Goal: Download file/media

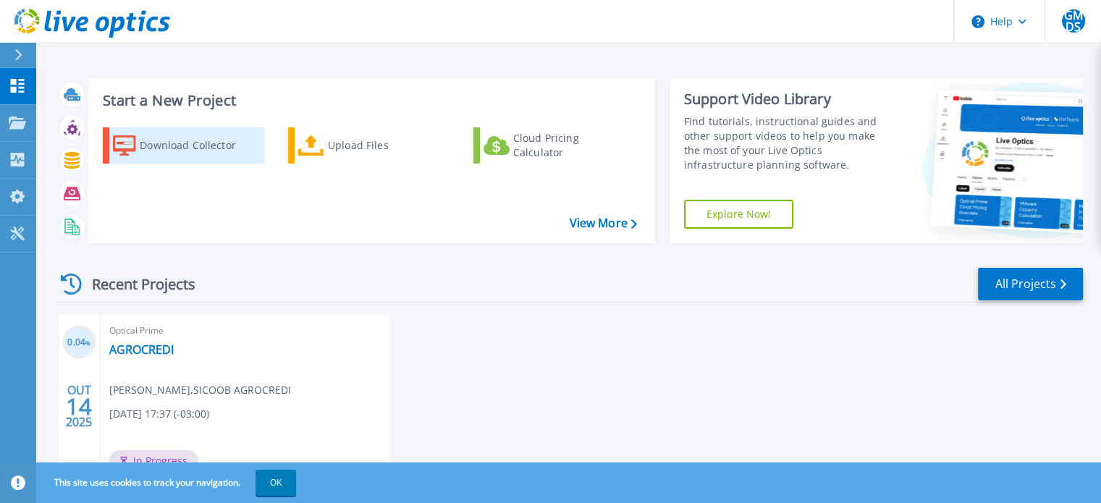
click at [217, 144] on div "Download Collector" at bounding box center [198, 145] width 116 height 29
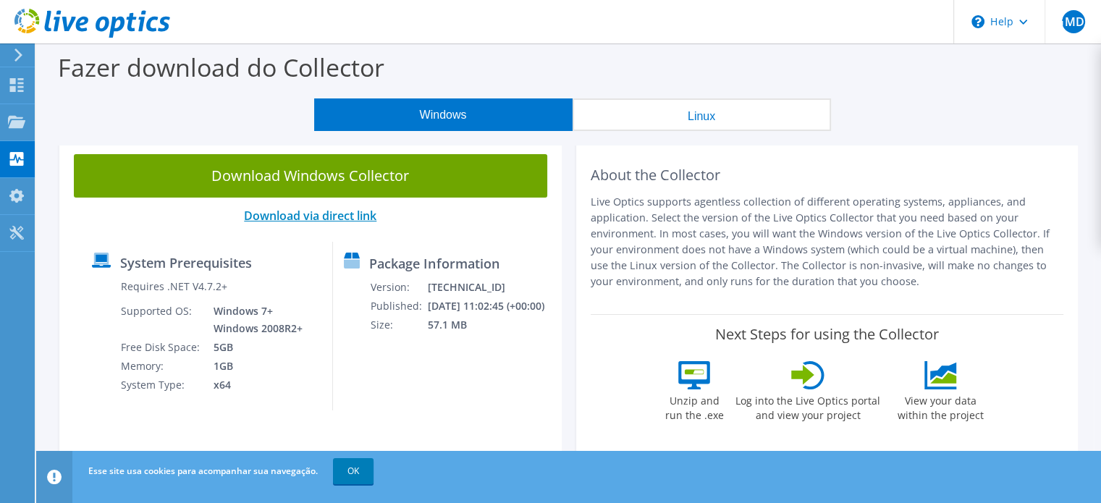
click at [331, 216] on link "Download via direct link" at bounding box center [310, 216] width 132 height 16
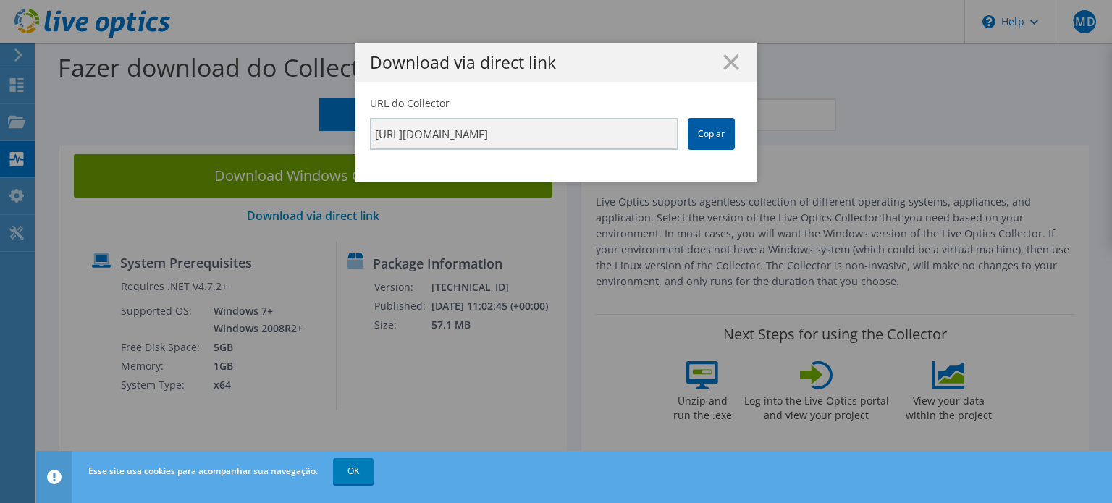
click at [712, 136] on link "Copiar" at bounding box center [711, 134] width 47 height 32
click at [724, 59] on icon at bounding box center [731, 62] width 16 height 16
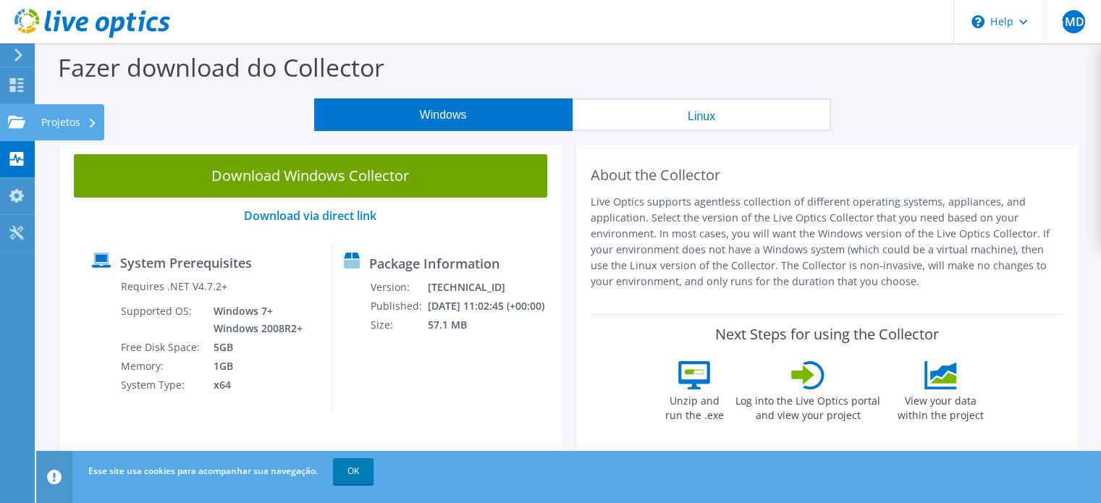
click at [22, 124] on use at bounding box center [16, 121] width 17 height 12
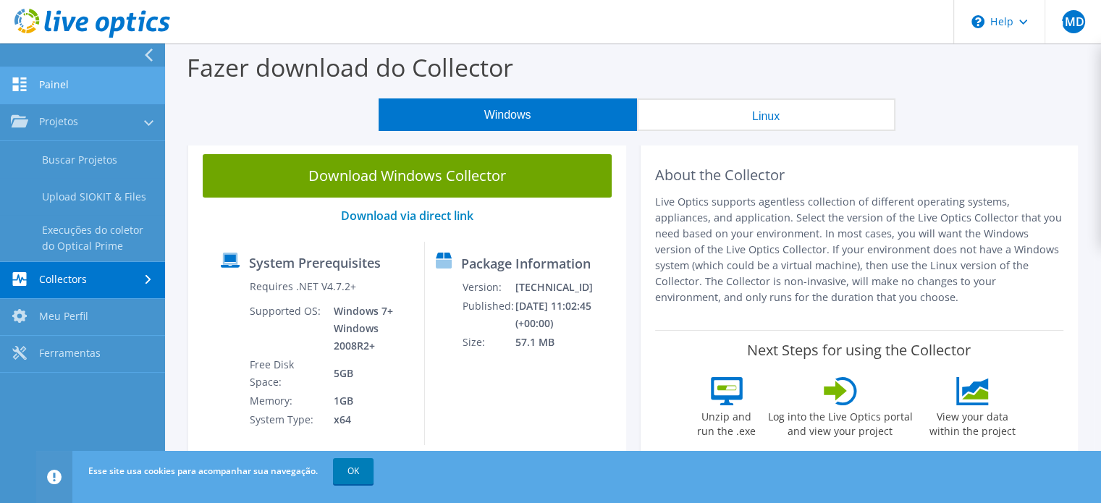
click at [59, 82] on link "Painel" at bounding box center [82, 85] width 165 height 37
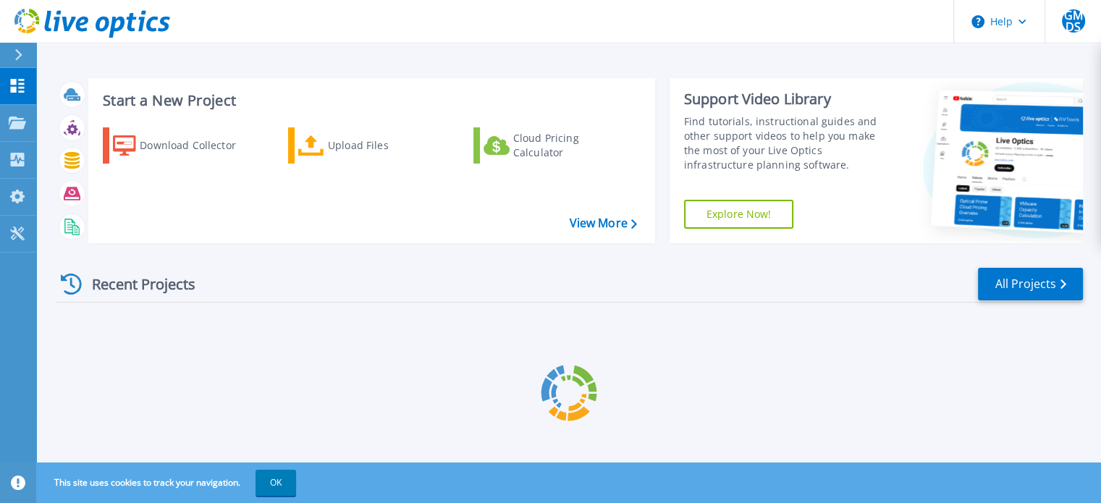
scroll to position [23, 0]
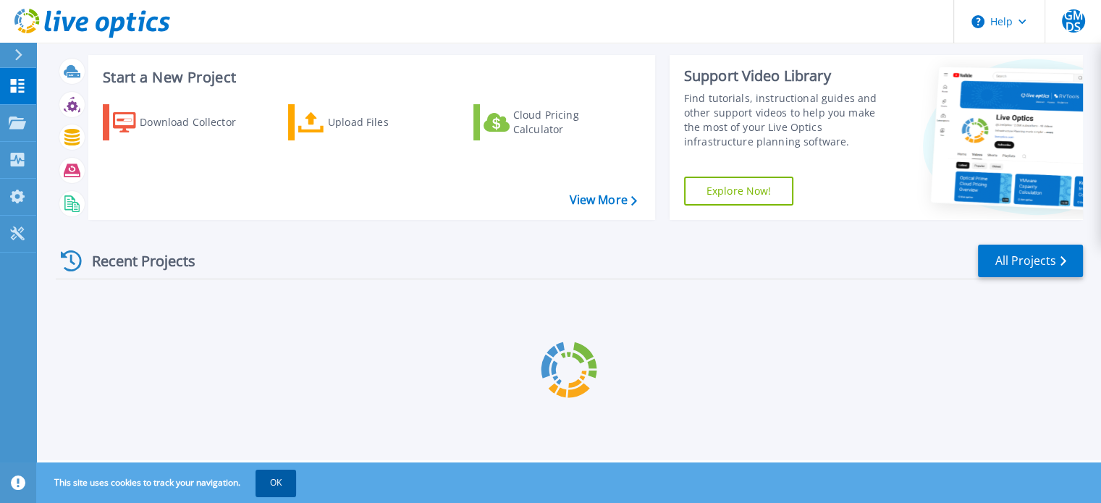
click at [266, 481] on button "OK" at bounding box center [275, 483] width 41 height 26
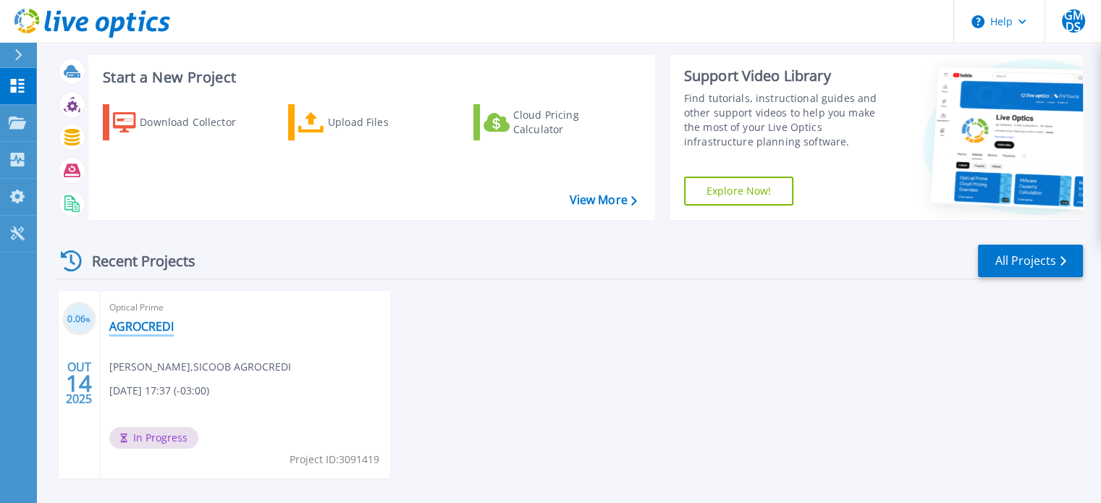
click at [122, 324] on link "AGROCREDI" at bounding box center [141, 326] width 64 height 14
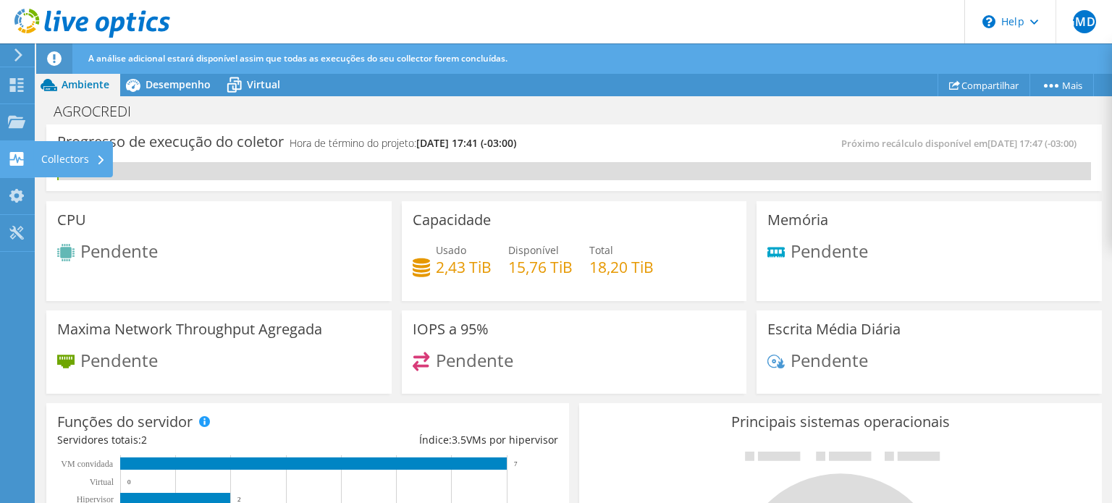
click at [43, 158] on div "Collectors" at bounding box center [73, 159] width 79 height 36
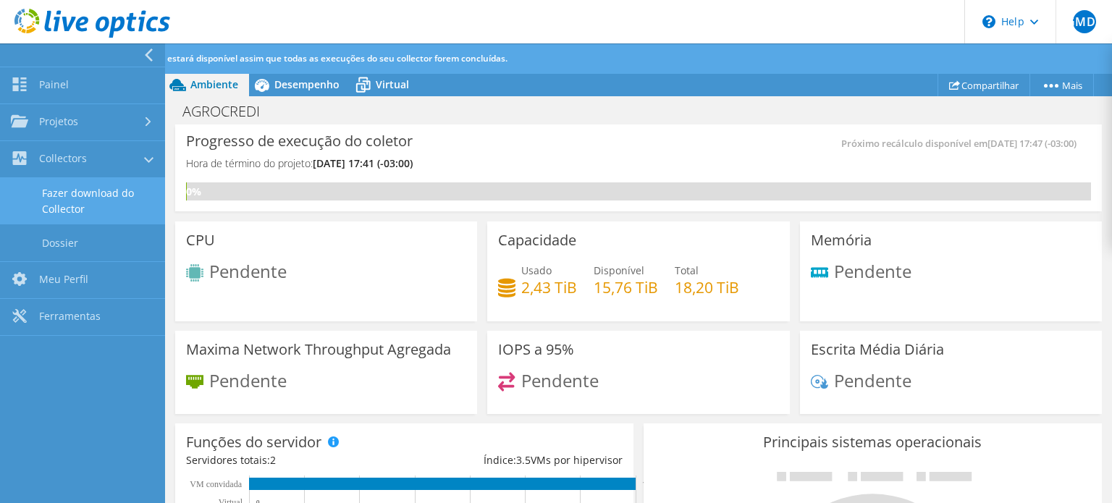
click at [75, 200] on link "Fazer download do Collector" at bounding box center [82, 201] width 165 height 46
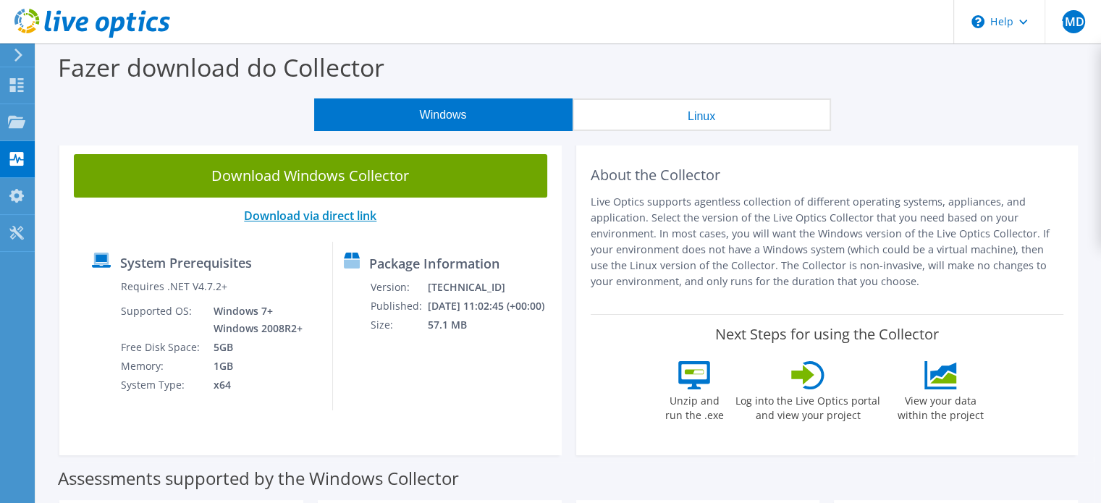
click at [290, 214] on link "Download via direct link" at bounding box center [310, 216] width 132 height 16
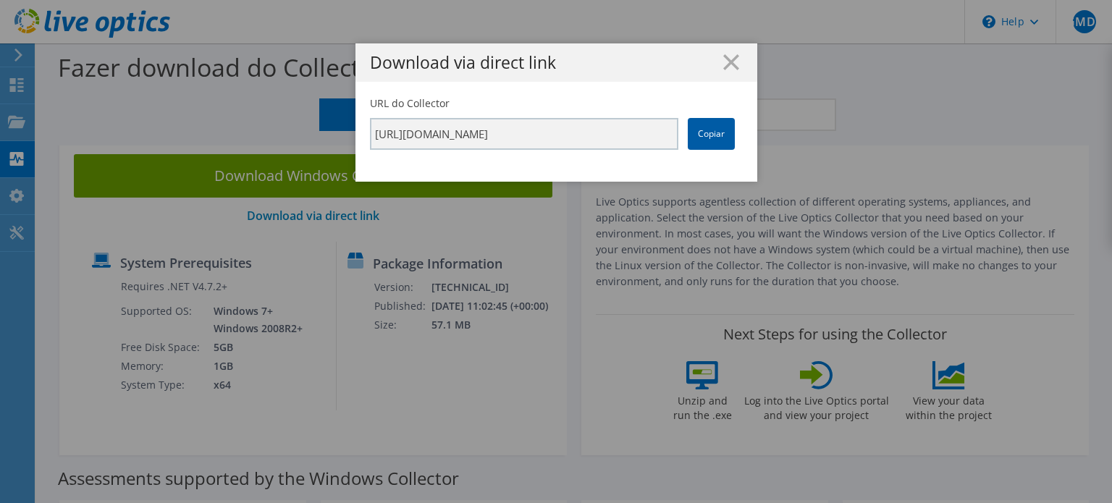
click at [688, 130] on link "Copiar" at bounding box center [711, 134] width 47 height 32
drag, startPoint x: 731, startPoint y: 59, endPoint x: 661, endPoint y: 83, distance: 74.4
click at [731, 59] on icon at bounding box center [731, 62] width 16 height 16
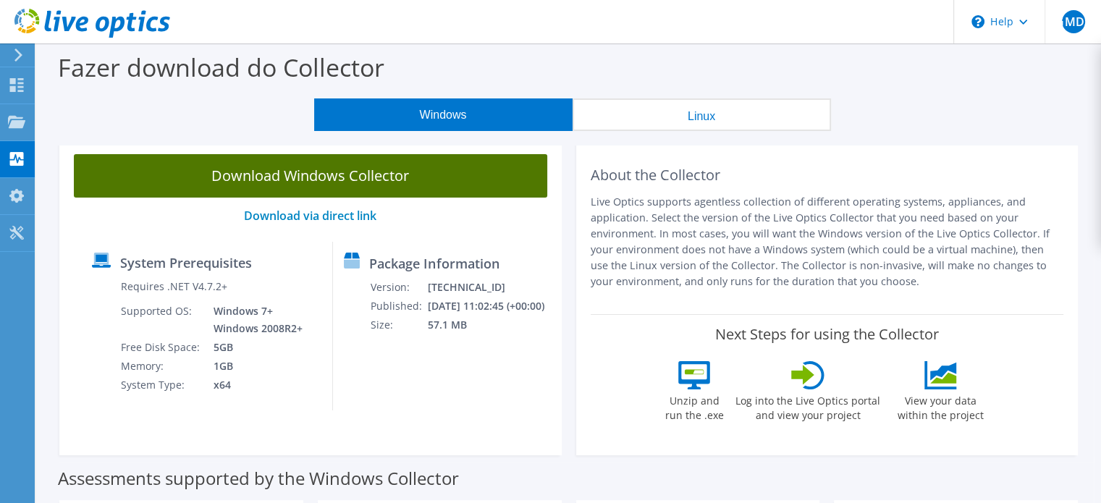
click at [365, 167] on link "Download Windows Collector" at bounding box center [310, 175] width 473 height 43
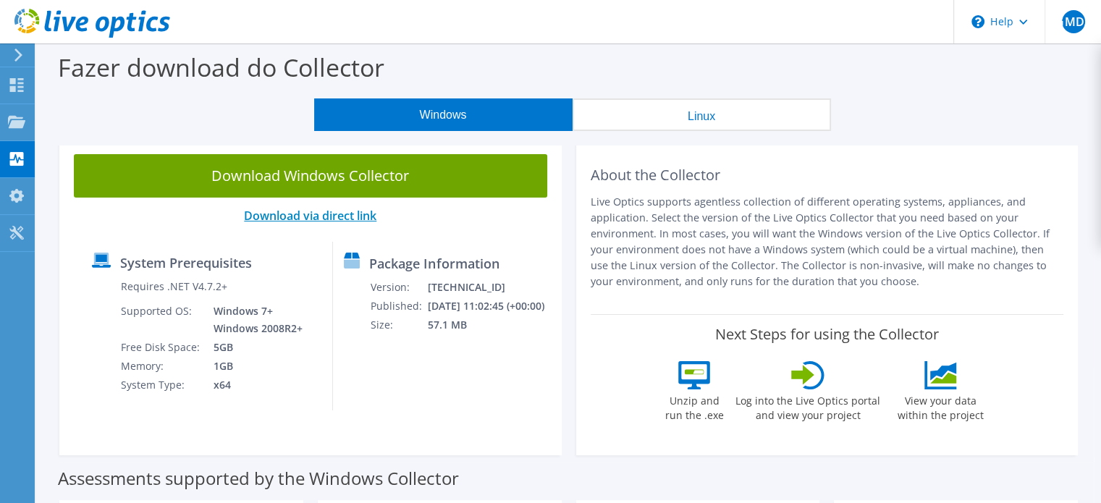
click at [305, 216] on link "Download via direct link" at bounding box center [310, 216] width 132 height 16
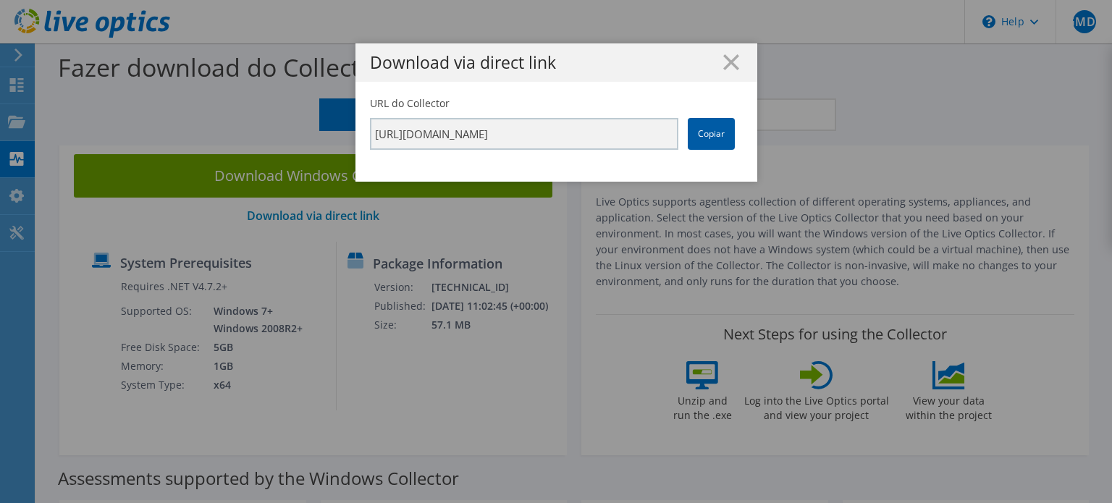
click at [720, 132] on link "Copiar" at bounding box center [711, 134] width 47 height 32
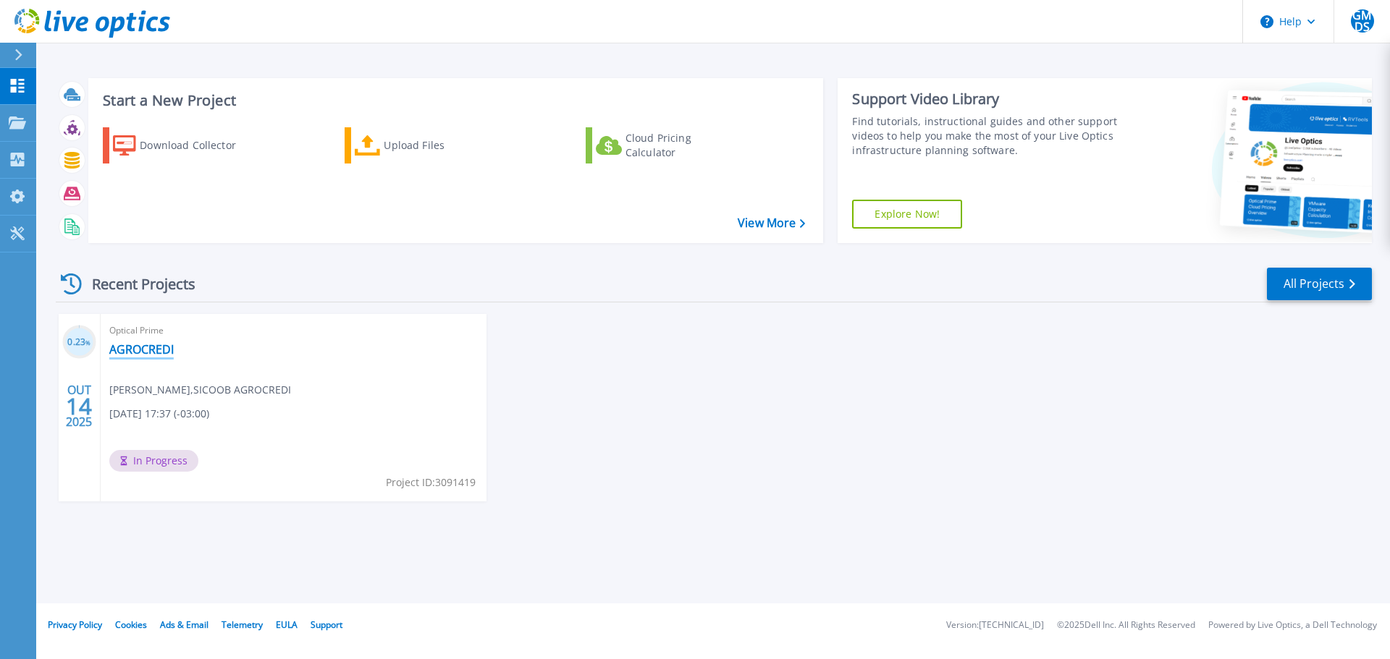
click at [141, 352] on link "AGROCREDI" at bounding box center [141, 349] width 64 height 14
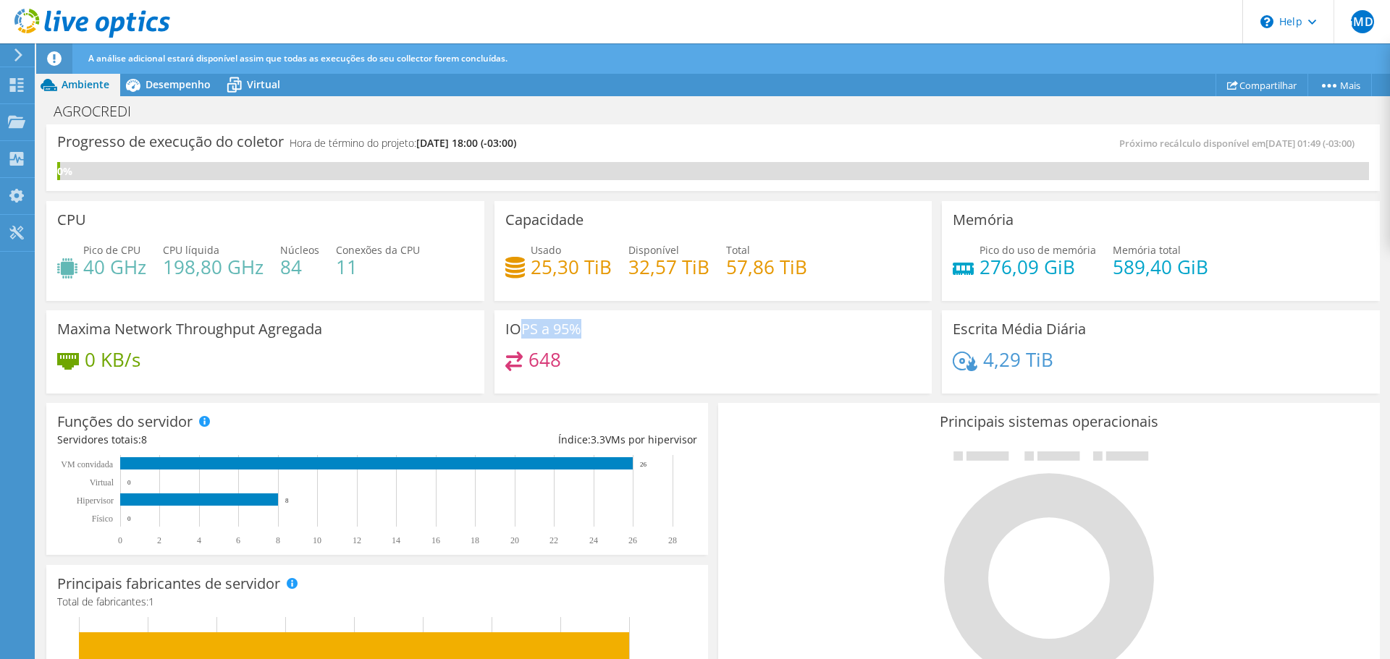
drag, startPoint x: 514, startPoint y: 332, endPoint x: 583, endPoint y: 331, distance: 68.8
click at [583, 331] on div "IOPS a 95% 648" at bounding box center [713, 352] width 438 height 84
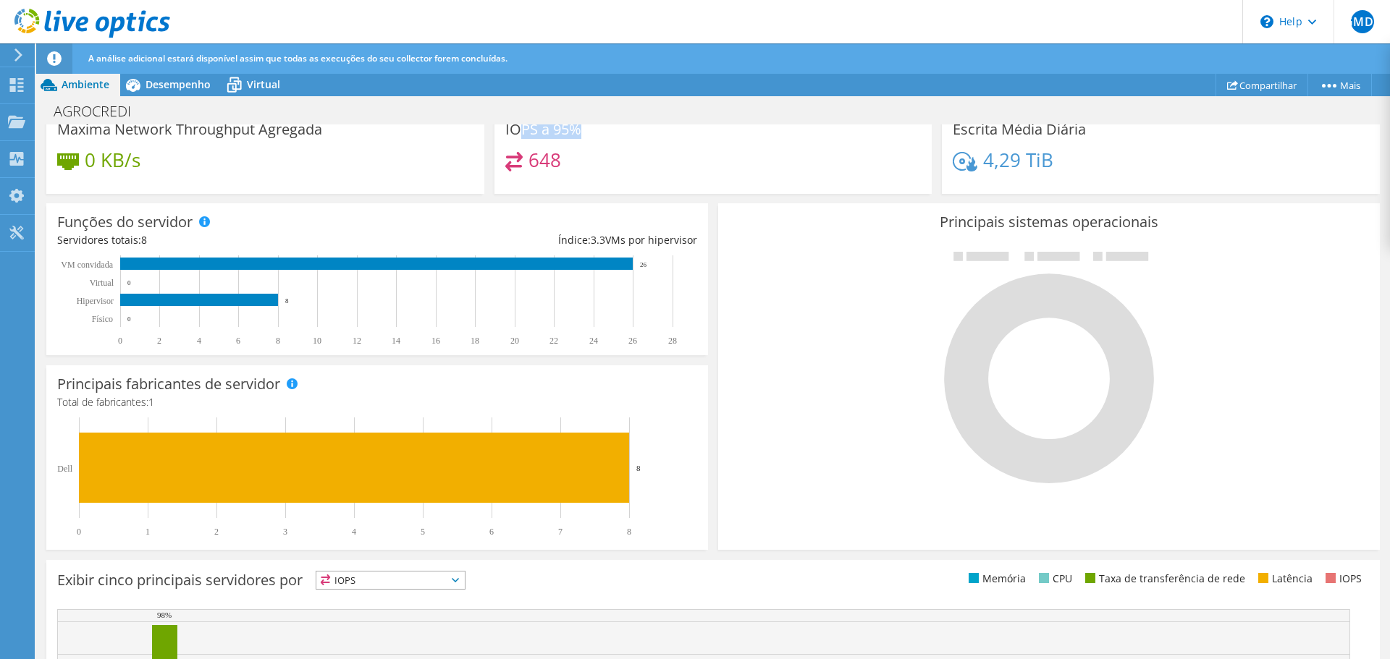
scroll to position [289, 0]
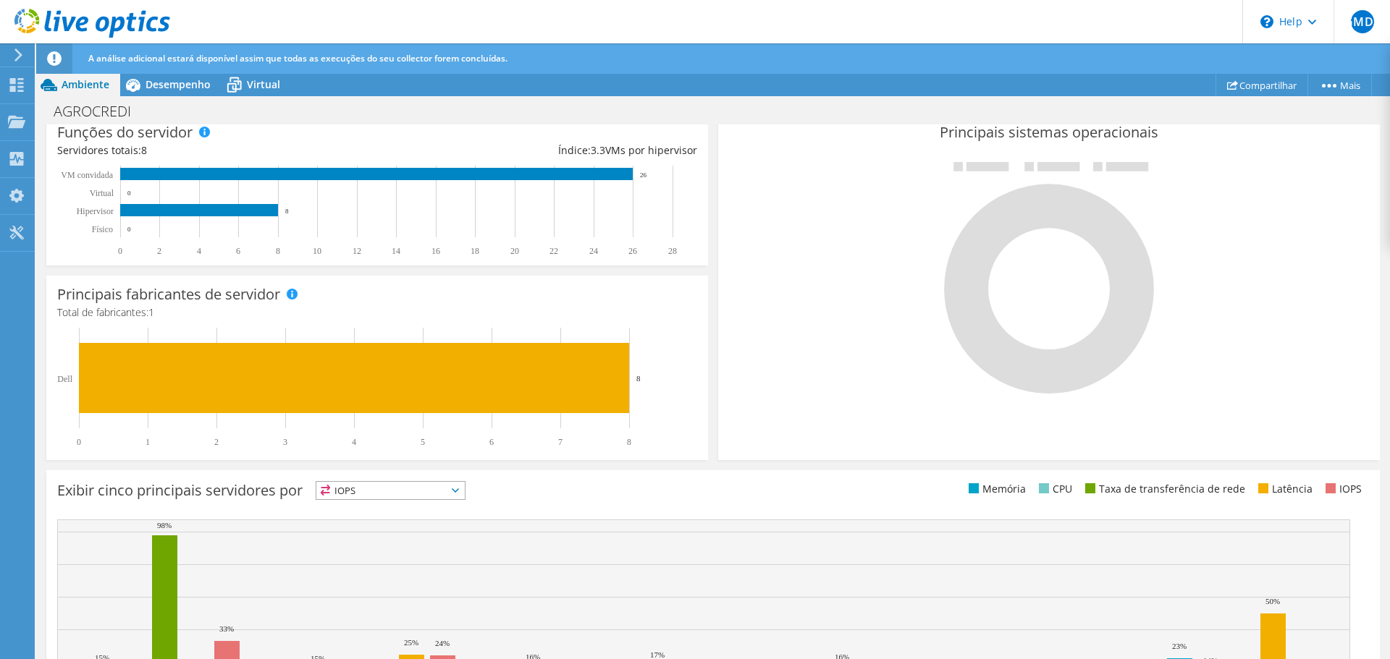
click at [988, 543] on rect at bounding box center [703, 608] width 1293 height 176
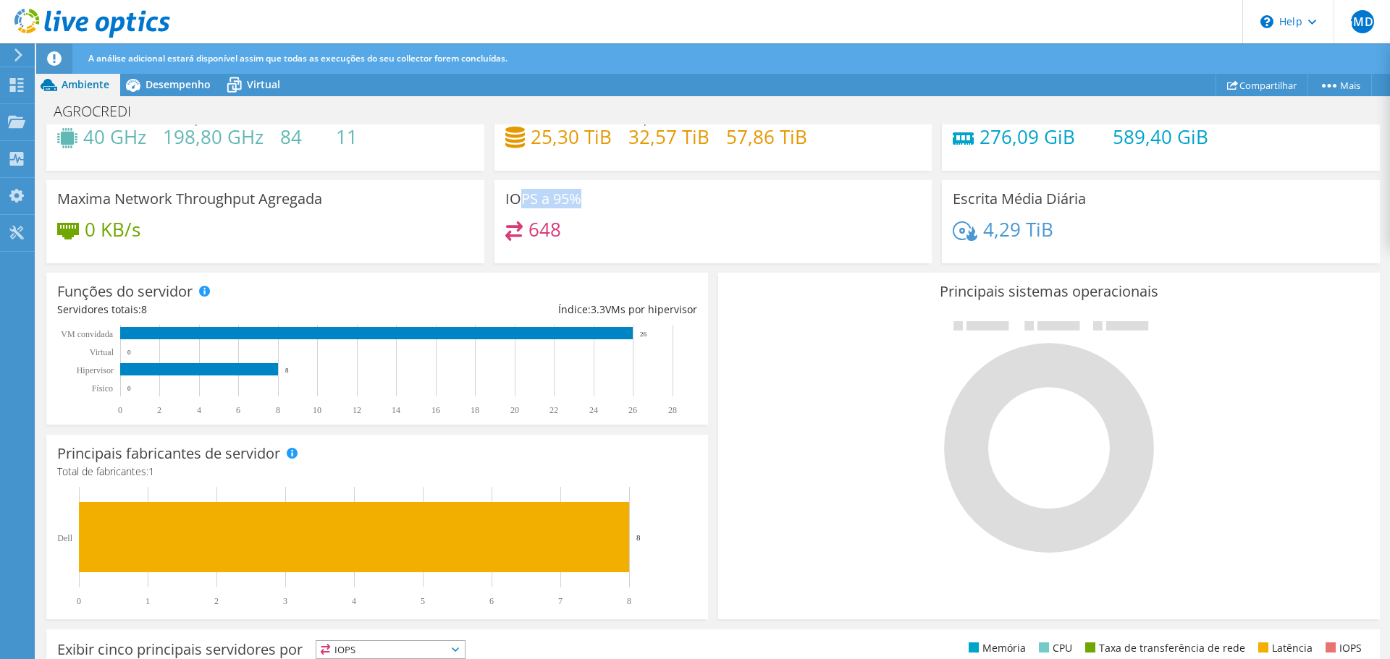
scroll to position [0, 0]
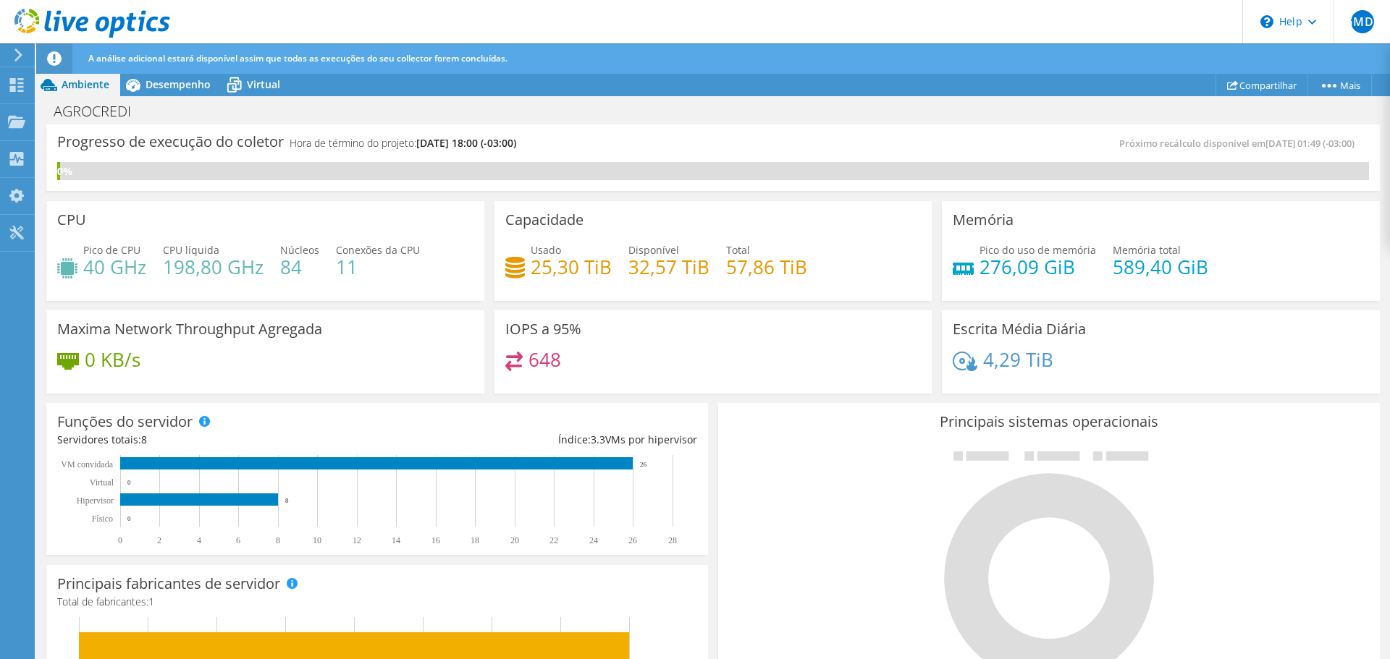
click at [584, 324] on div "IOPS a 95% 648" at bounding box center [713, 352] width 438 height 84
drag, startPoint x: 559, startPoint y: 368, endPoint x: 493, endPoint y: 368, distance: 66.6
click at [494, 368] on div "IOPS a 95% 648" at bounding box center [713, 352] width 438 height 84
drag, startPoint x: 76, startPoint y: 268, endPoint x: 390, endPoint y: 274, distance: 314.2
click at [164, 275] on div "Pico de CPU 40 GHz CPU líquida 198,80 GHz Núcleos 84 Conexões da CPU 11" at bounding box center [265, 265] width 416 height 47
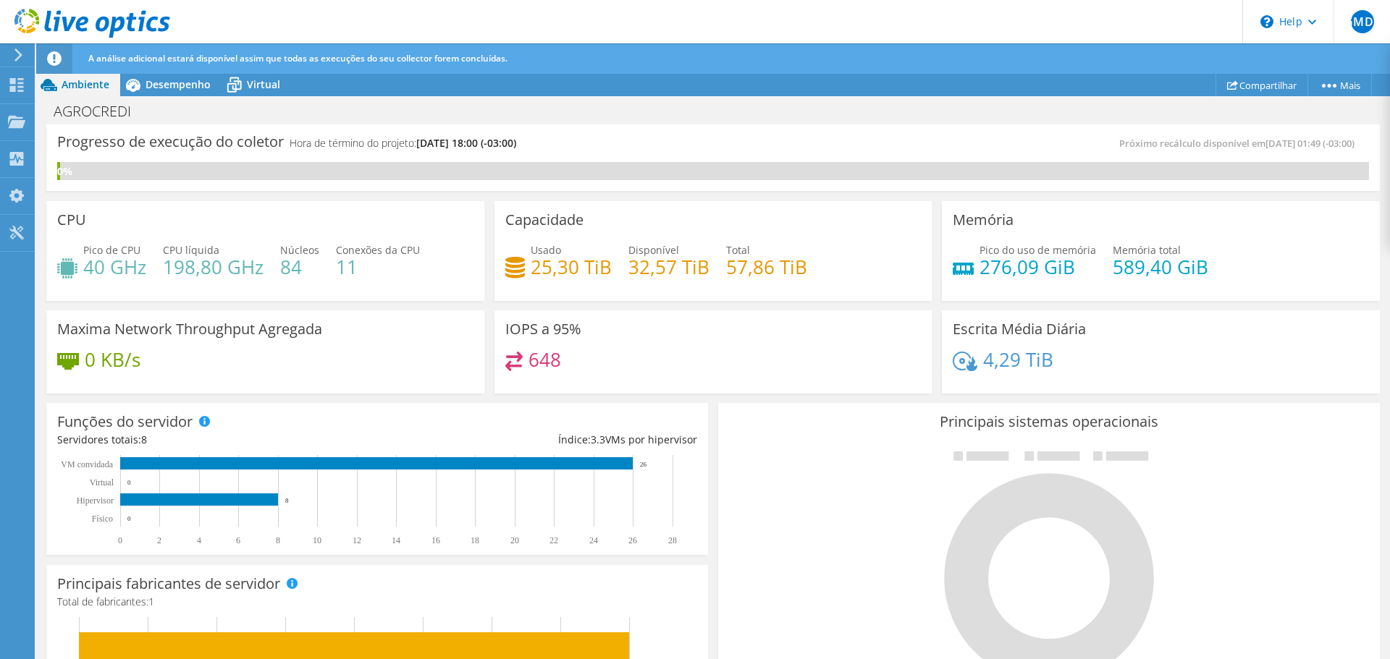
click at [622, 254] on div "Usado 25,30 TiB Disponível 32,57 TiB Total 57,86 TiB" at bounding box center [713, 265] width 416 height 47
click at [1332, 88] on link "Mais" at bounding box center [1339, 85] width 64 height 22
click at [1275, 93] on link "Compartilhar" at bounding box center [1261, 85] width 93 height 22
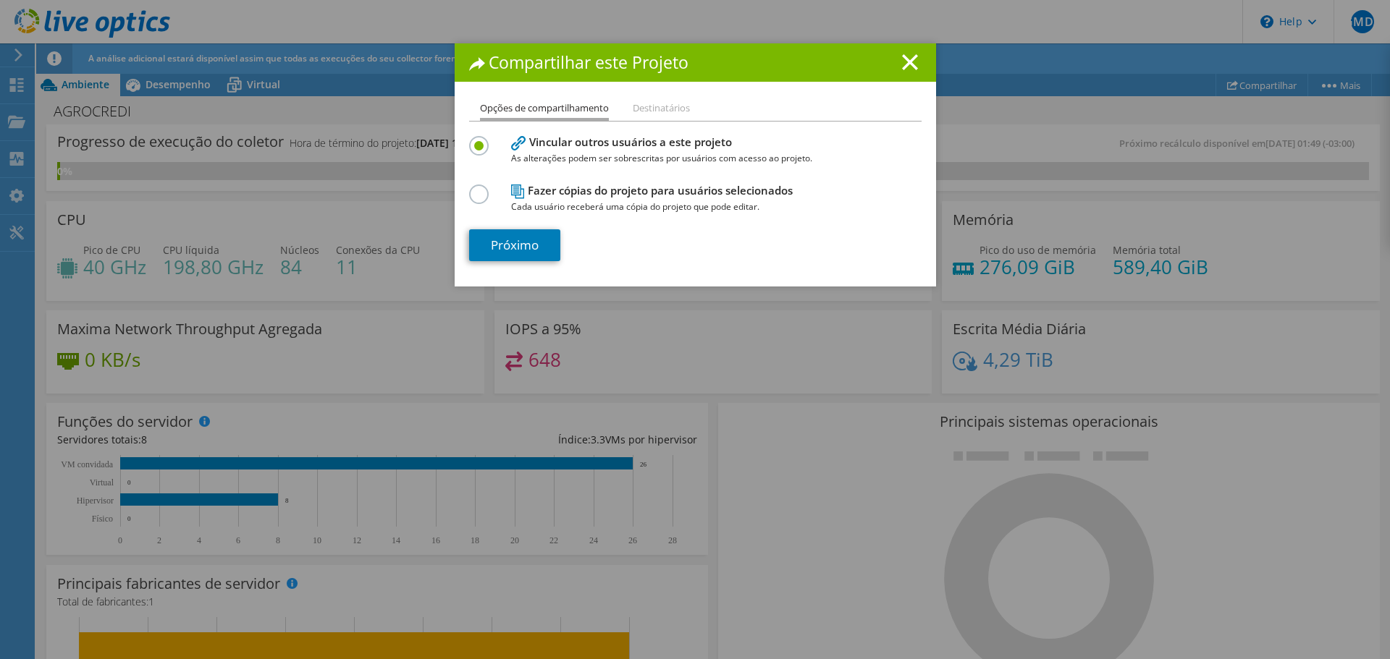
click at [905, 70] on div "Compartilhar este Projeto" at bounding box center [695, 62] width 481 height 38
click at [902, 64] on icon at bounding box center [910, 62] width 16 height 16
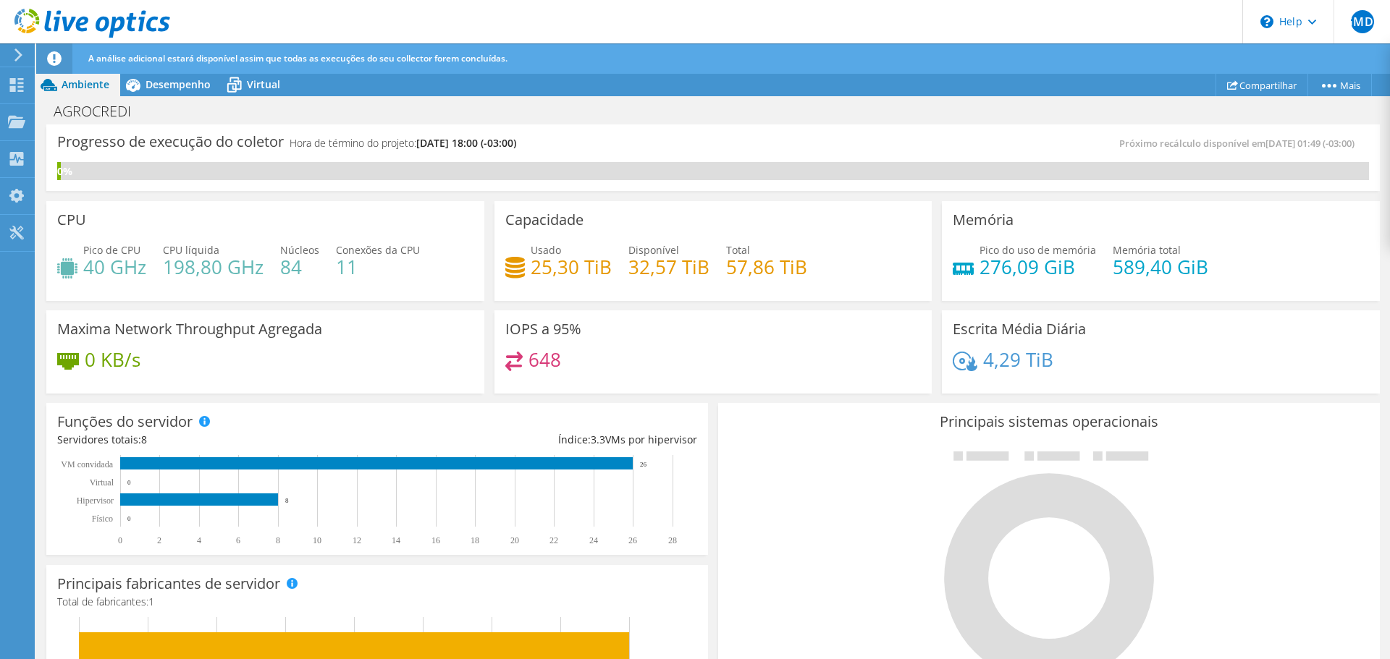
drag, startPoint x: 1083, startPoint y: 141, endPoint x: 1303, endPoint y: 154, distance: 221.1
click at [1354, 150] on div "Próximo recálculo disponível em 10/15/2025, 01:49 (-03:00)" at bounding box center [1041, 143] width 656 height 17
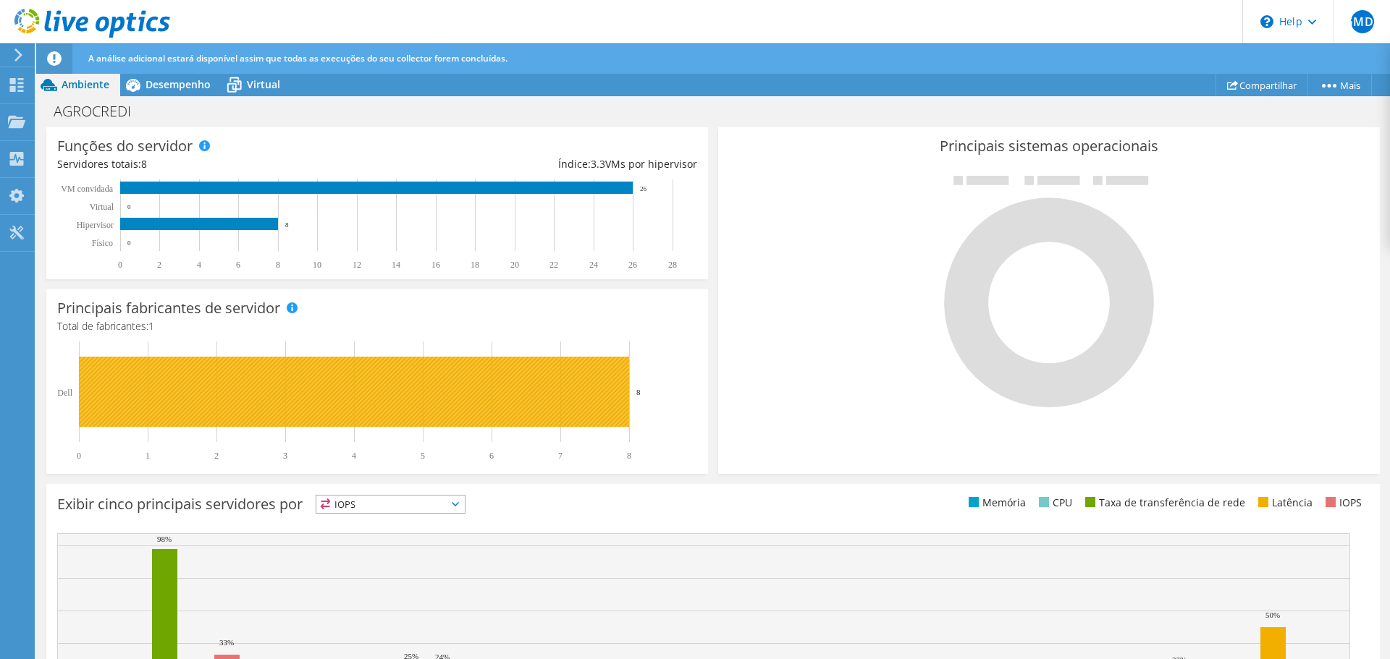
scroll to position [392, 0]
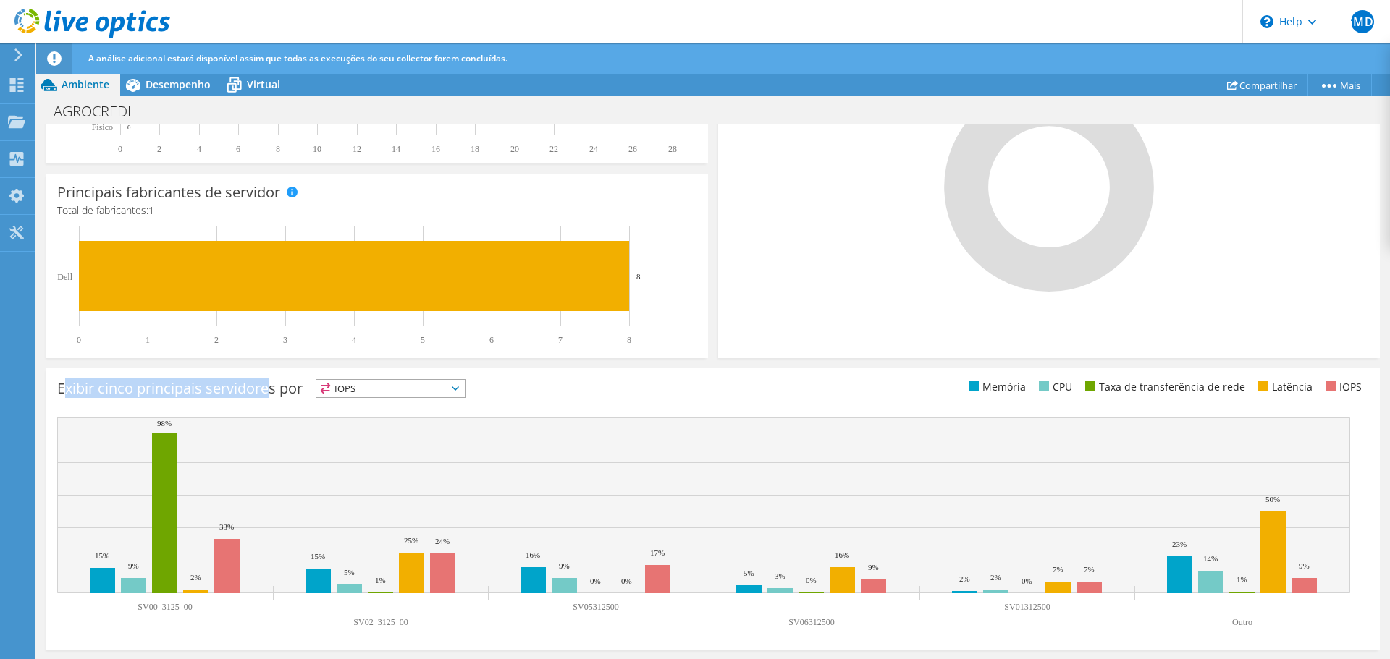
drag, startPoint x: 63, startPoint y: 390, endPoint x: 266, endPoint y: 392, distance: 203.4
click at [266, 389] on h3 "Exibir cinco principais servidores por" at bounding box center [179, 389] width 245 height 0
click at [368, 392] on span "IOPS" at bounding box center [390, 388] width 148 height 17
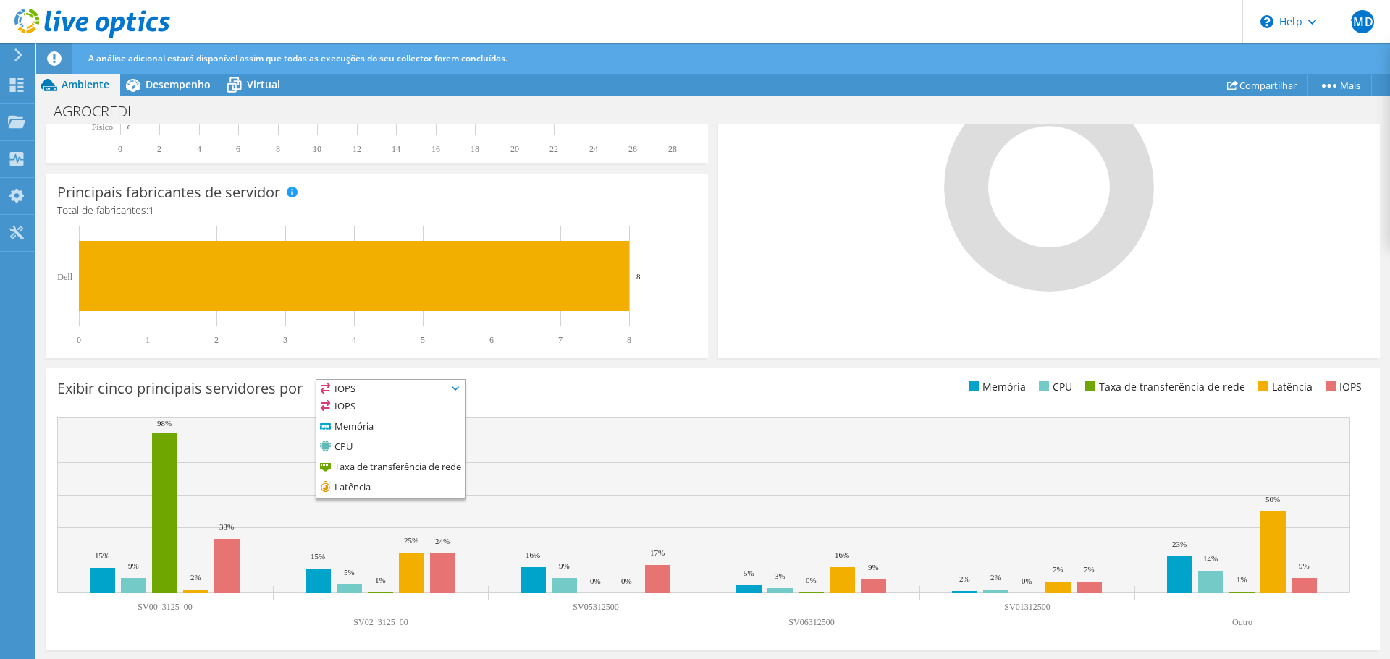
click at [368, 392] on span "IOPS" at bounding box center [390, 388] width 148 height 17
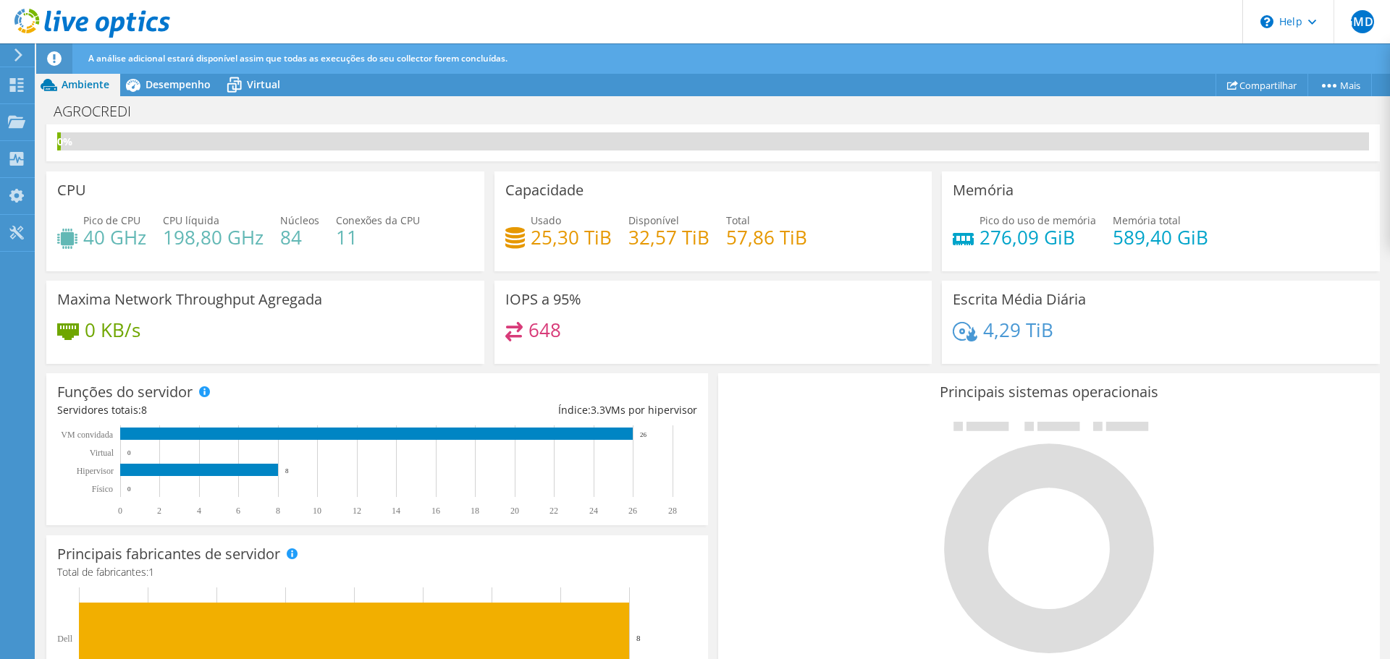
scroll to position [0, 0]
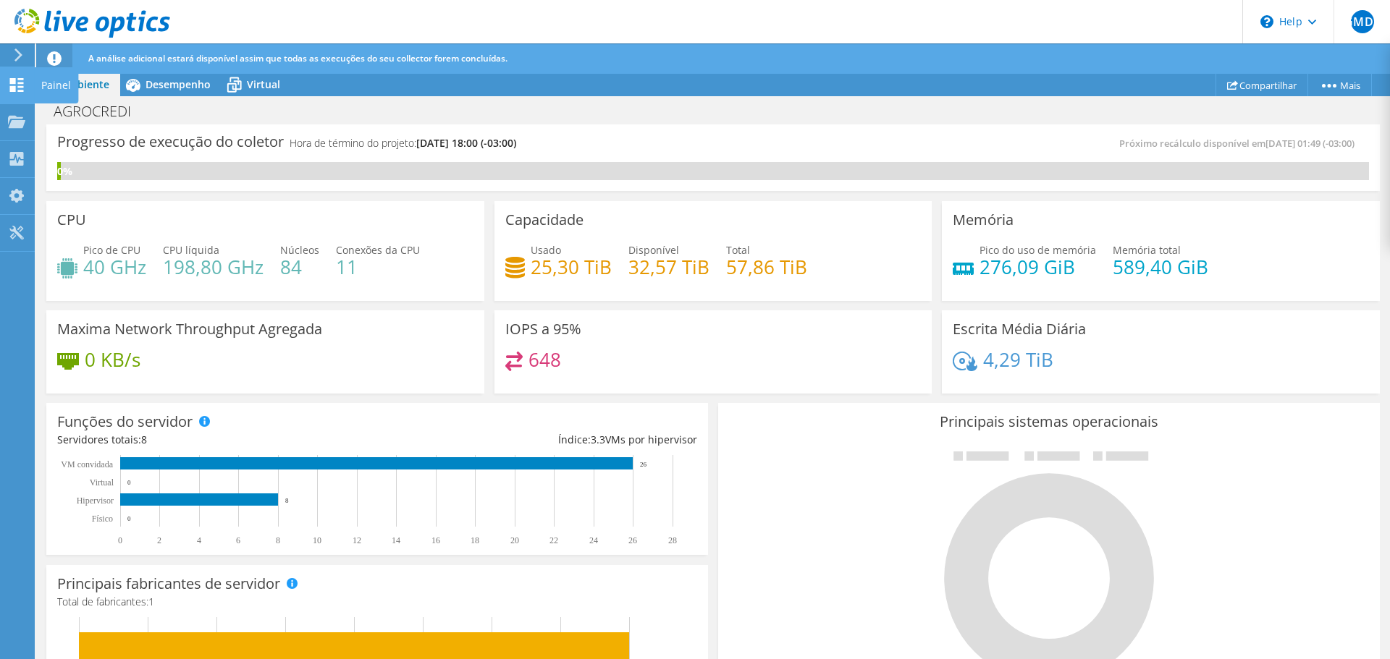
click at [21, 84] on icon at bounding box center [16, 85] width 17 height 14
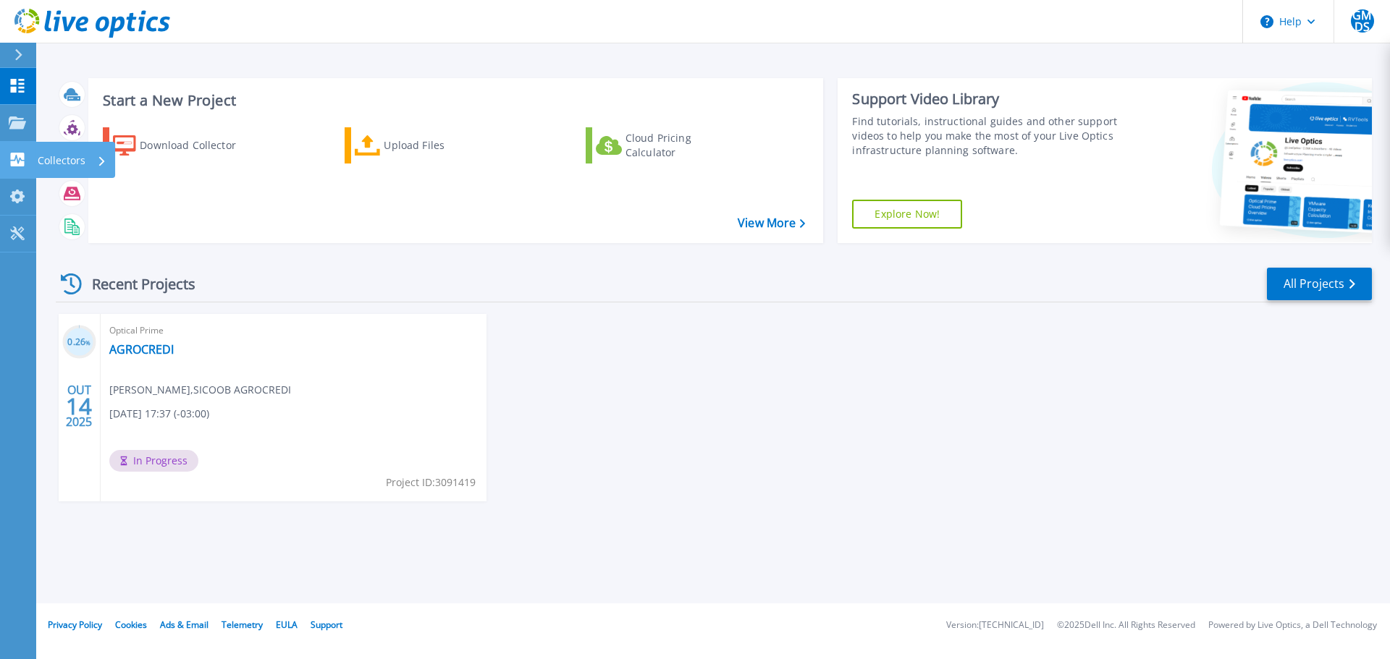
click at [33, 153] on link "Collectors Collectors" at bounding box center [18, 160] width 36 height 37
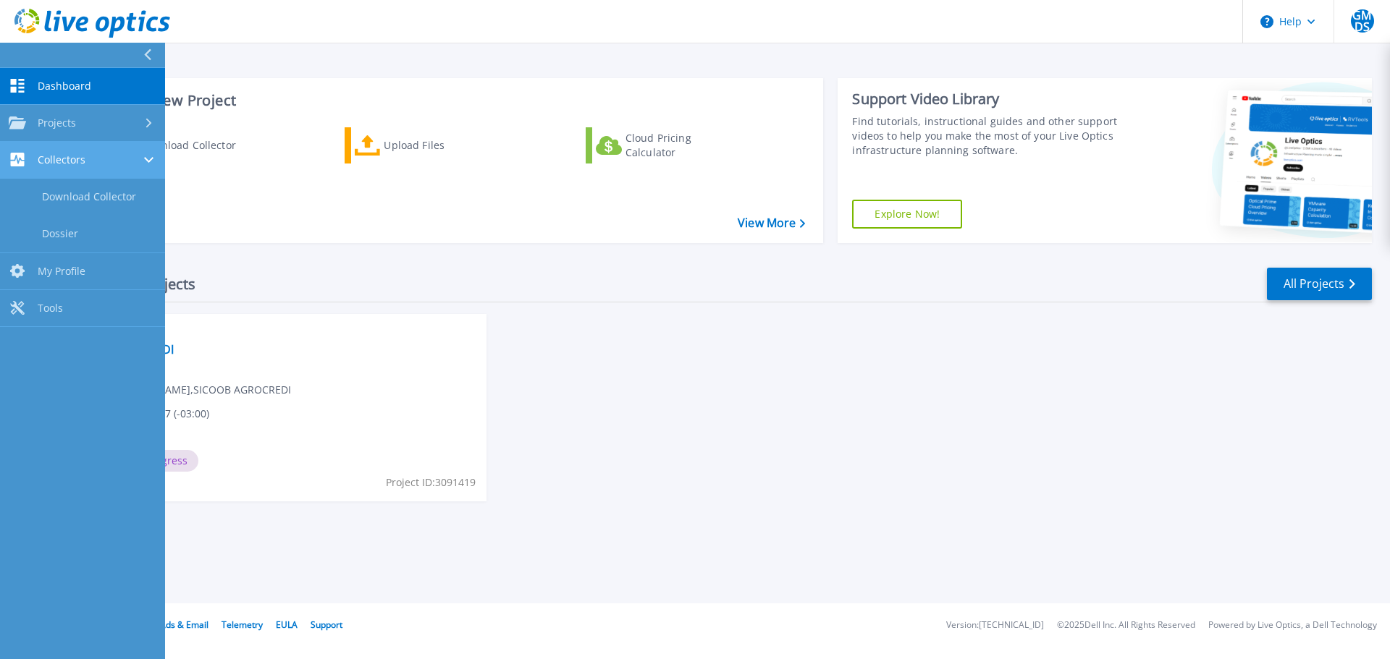
click at [54, 158] on span "Collectors" at bounding box center [62, 159] width 48 height 13
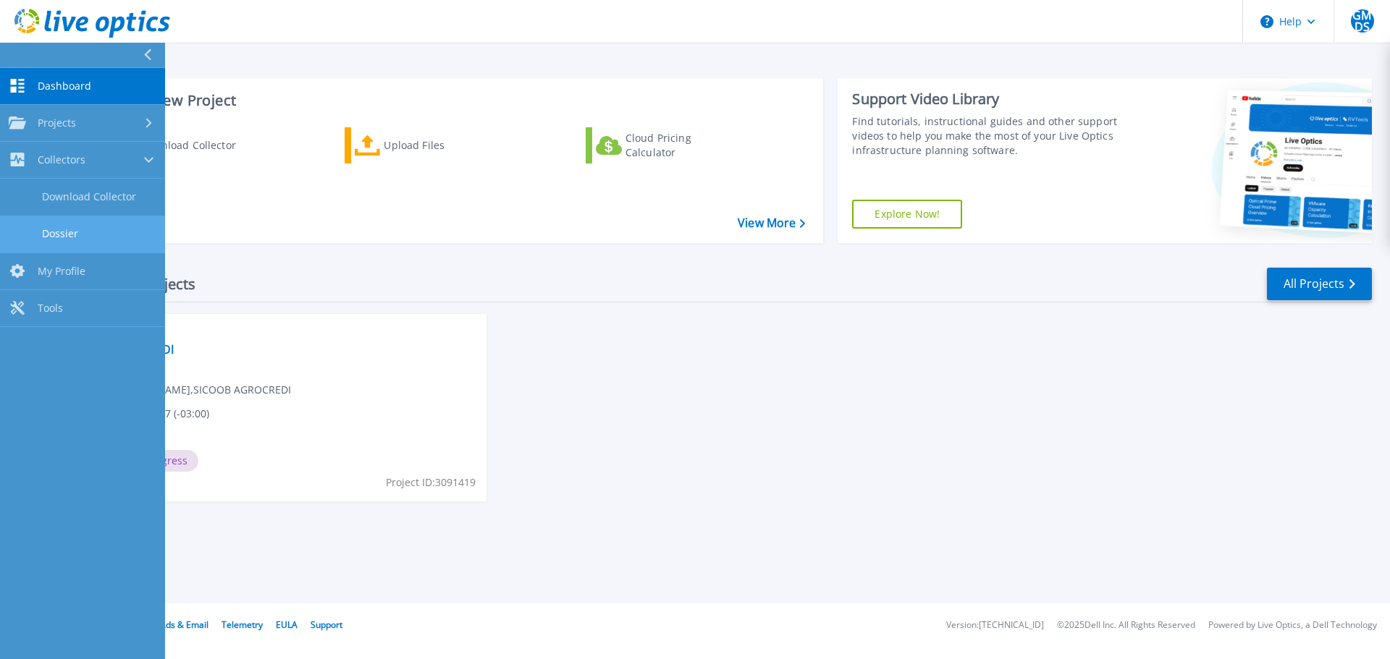
click at [65, 225] on link "Dossier" at bounding box center [82, 234] width 165 height 37
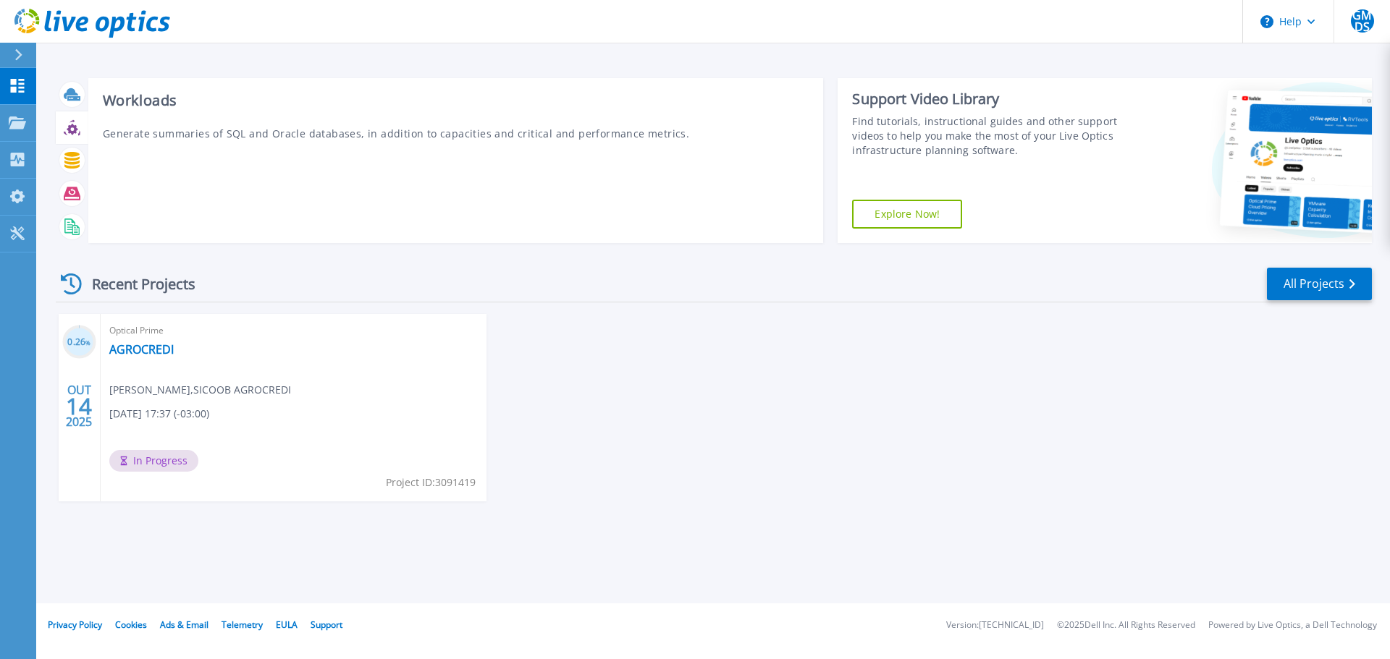
click at [73, 129] on icon at bounding box center [72, 127] width 17 height 17
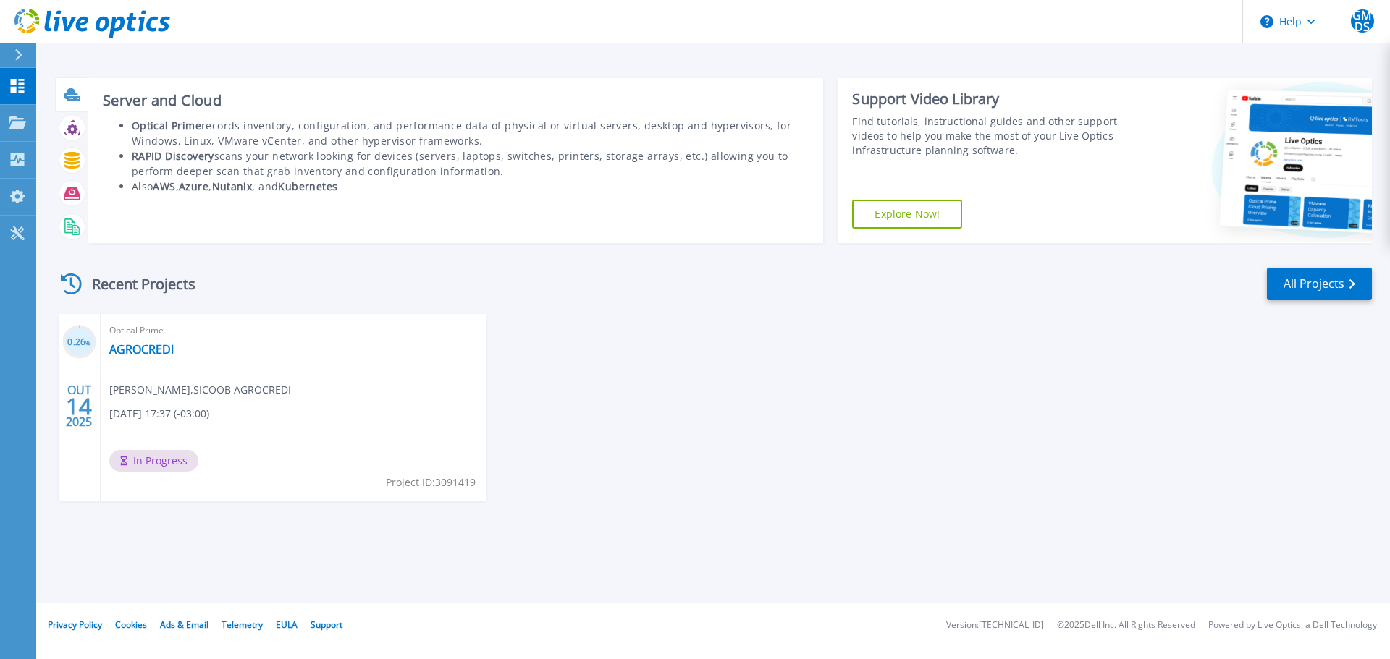
click at [74, 88] on icon at bounding box center [72, 94] width 17 height 17
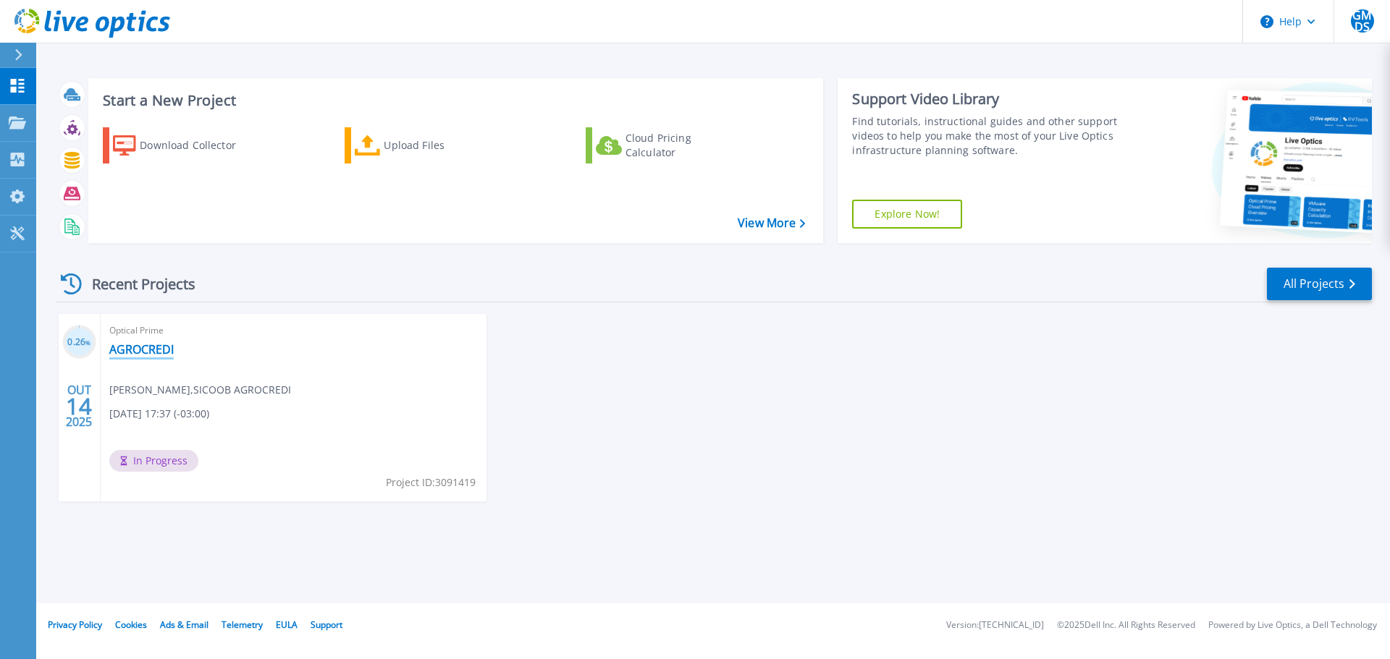
click at [148, 350] on link "AGROCREDI" at bounding box center [141, 349] width 64 height 14
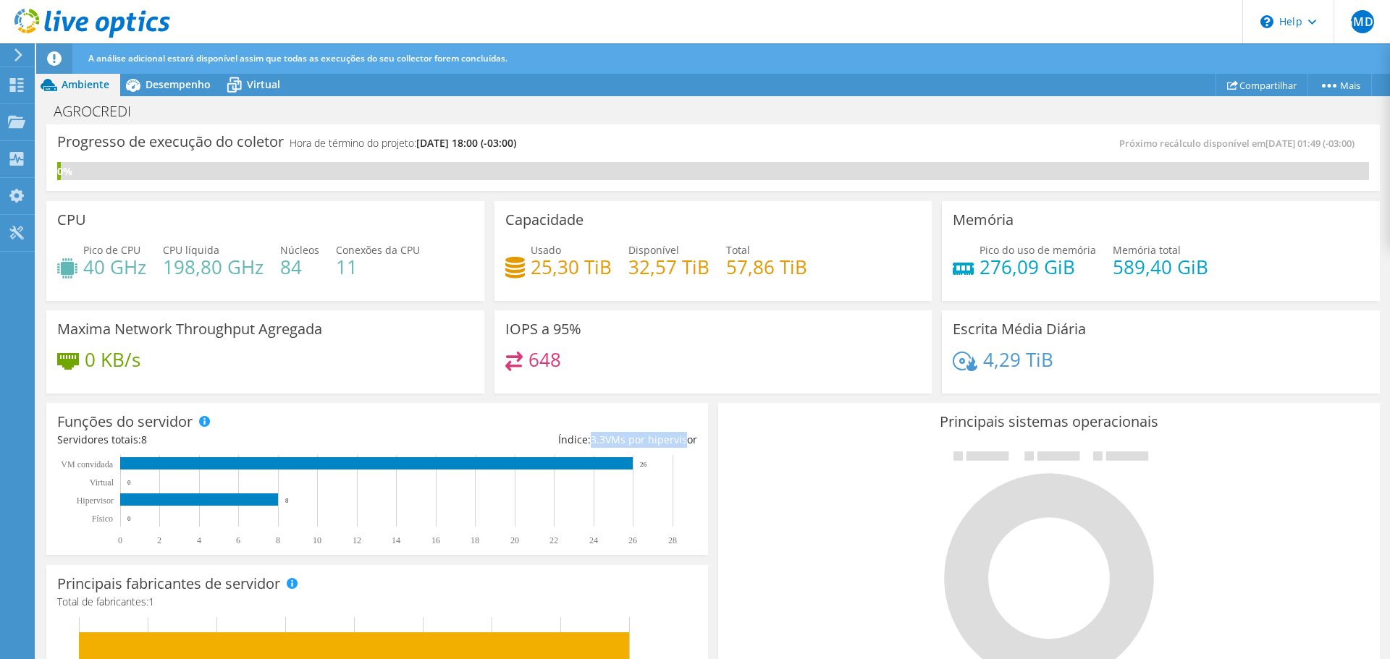
drag, startPoint x: 587, startPoint y: 443, endPoint x: 682, endPoint y: 443, distance: 94.8
click at [677, 444] on div "Índice: 3.3 VMs por hipervisor" at bounding box center [537, 440] width 320 height 16
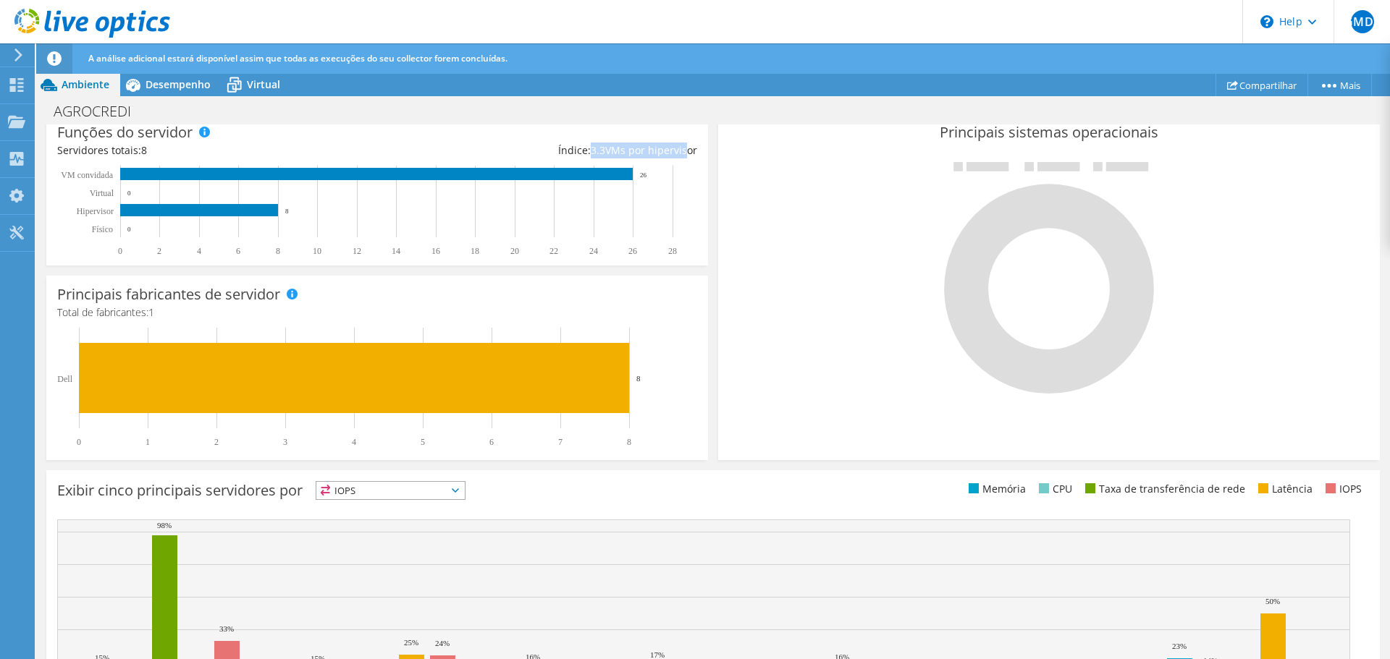
scroll to position [72, 0]
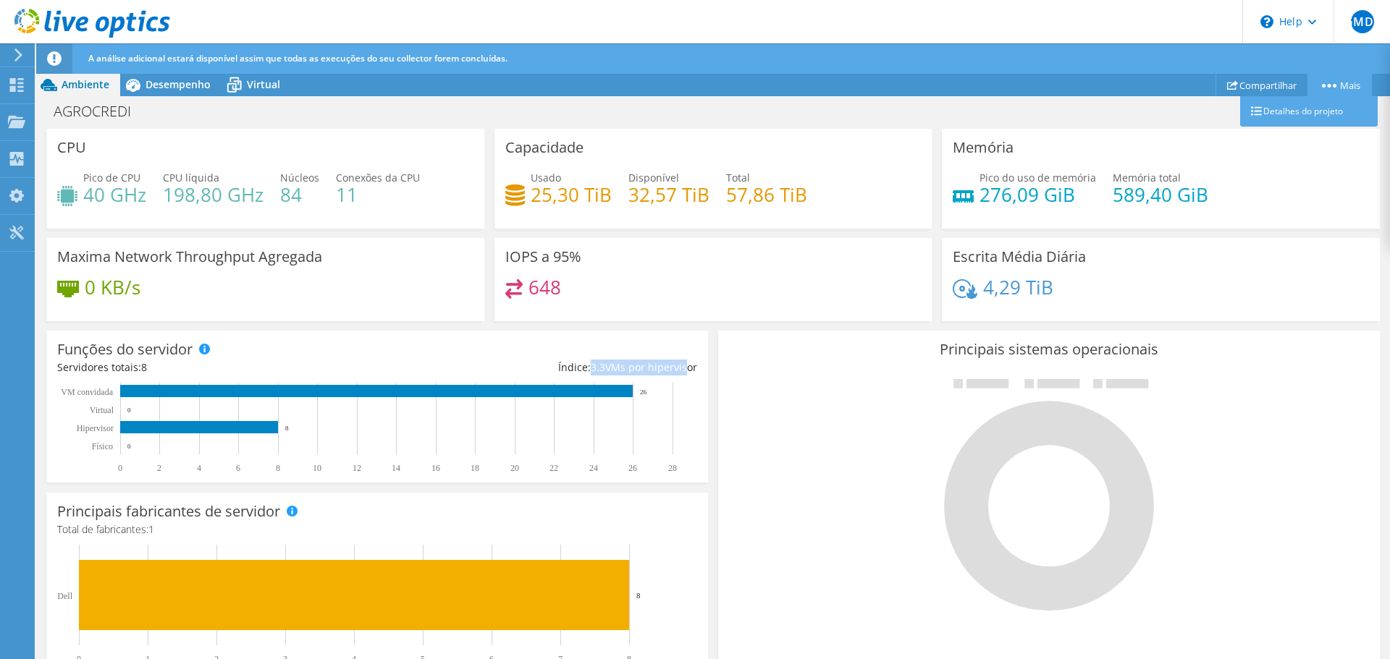
click at [1353, 85] on link "Mais" at bounding box center [1339, 85] width 64 height 22
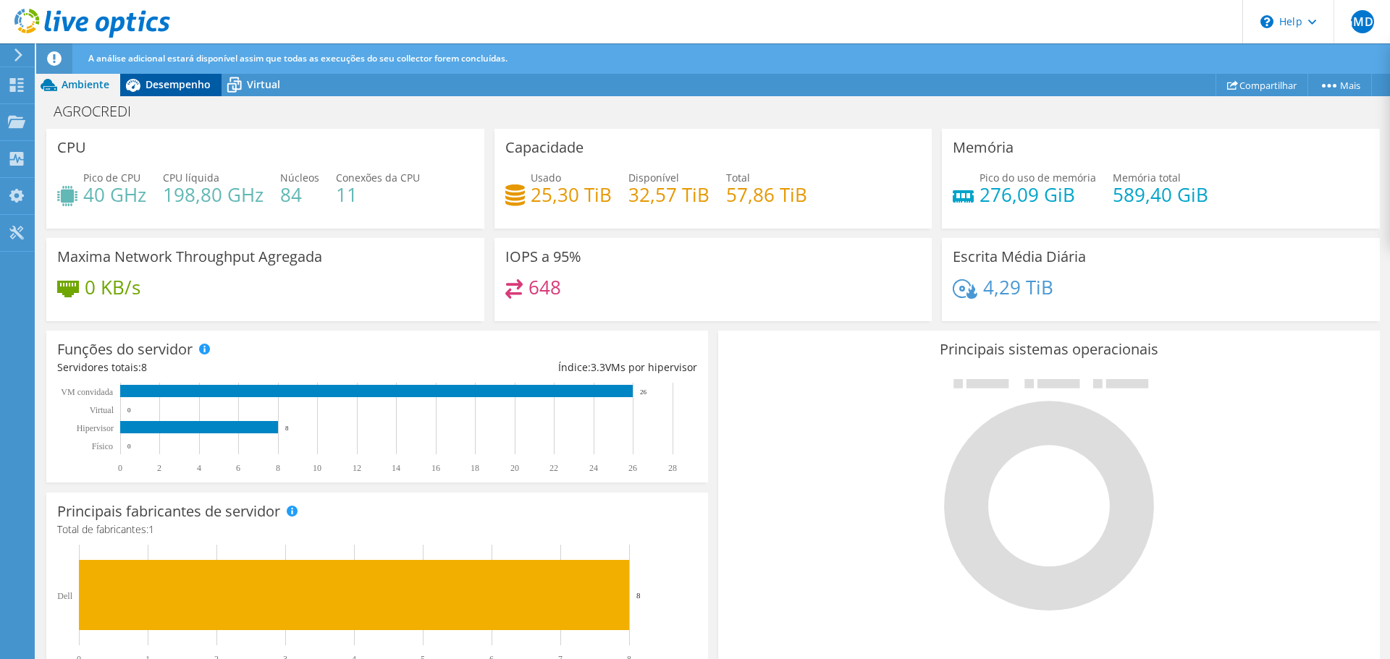
click at [186, 85] on span "Desempenho" at bounding box center [177, 84] width 65 height 14
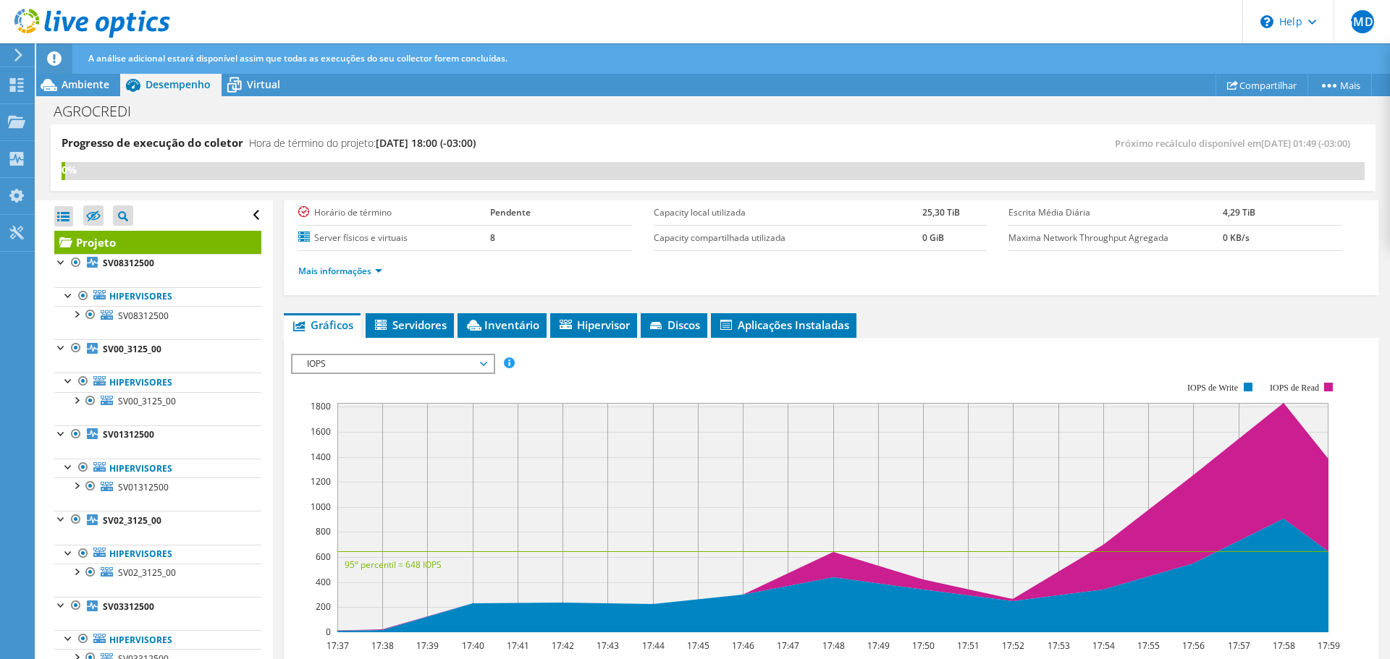
scroll to position [0, 0]
click at [423, 326] on span "Servidores" at bounding box center [410, 325] width 74 height 14
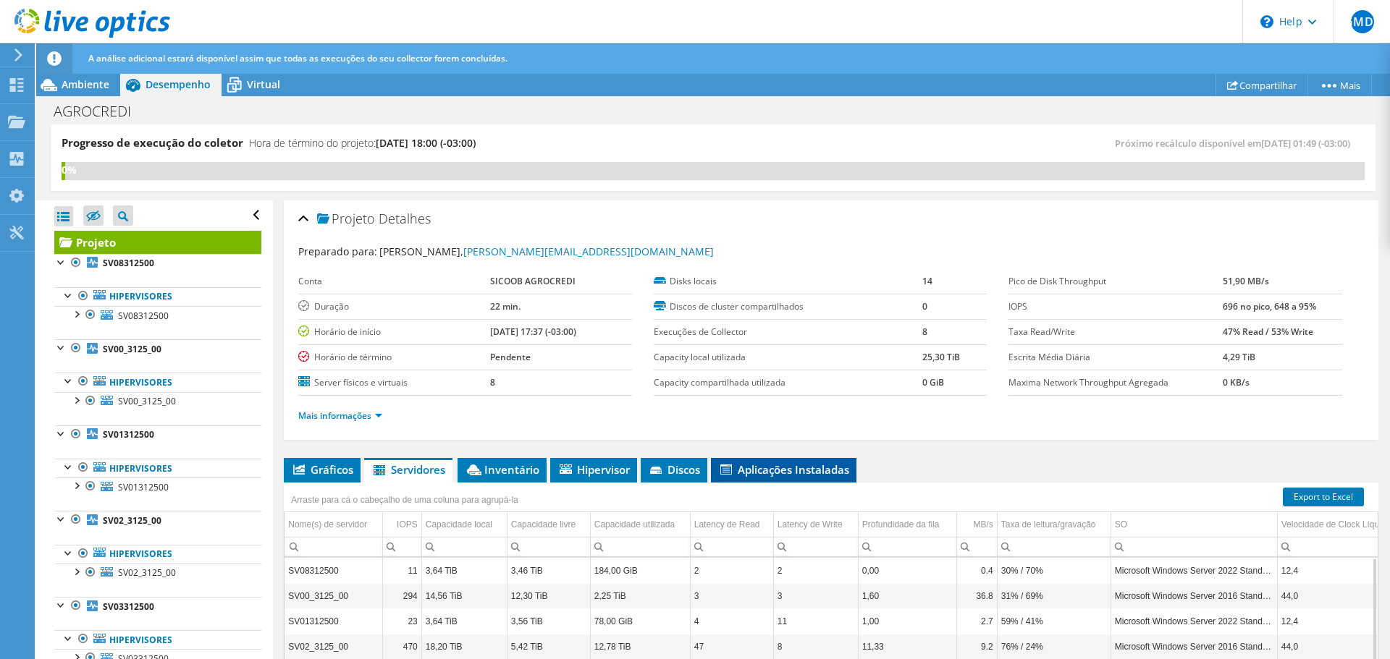
click at [748, 473] on span "Aplicações Instaladas" at bounding box center [783, 469] width 131 height 14
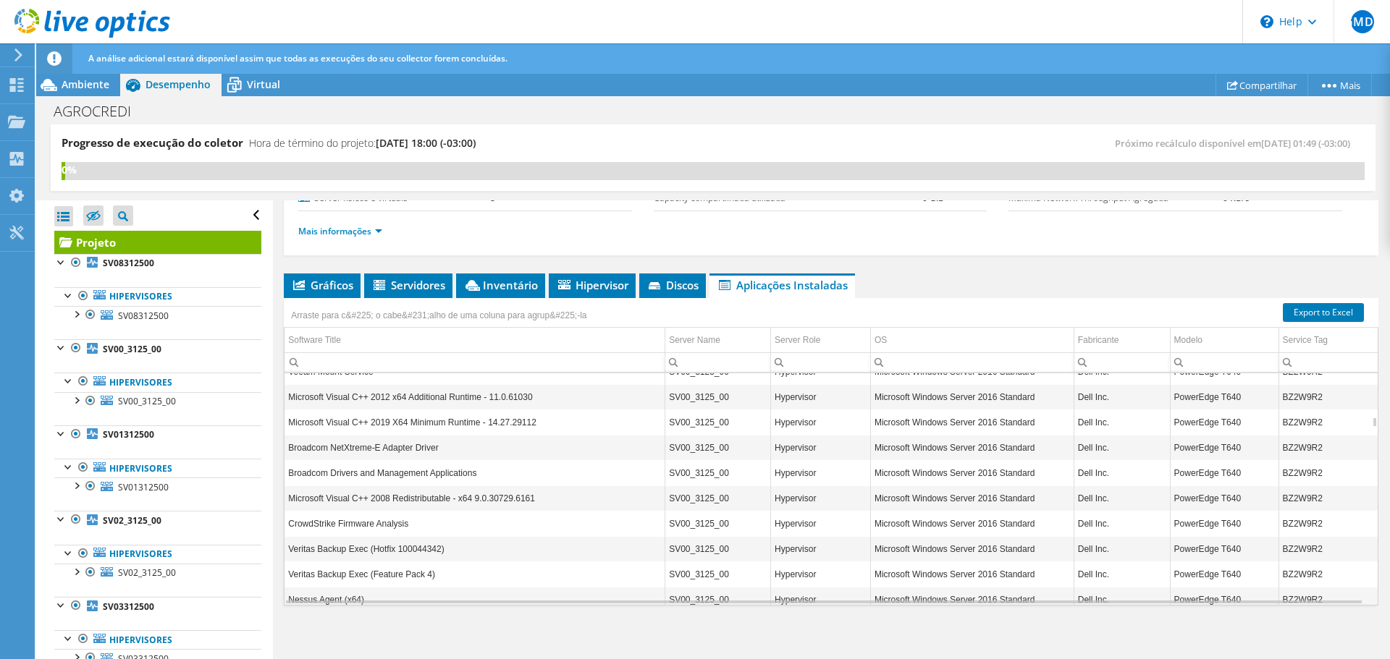
scroll to position [1042, 0]
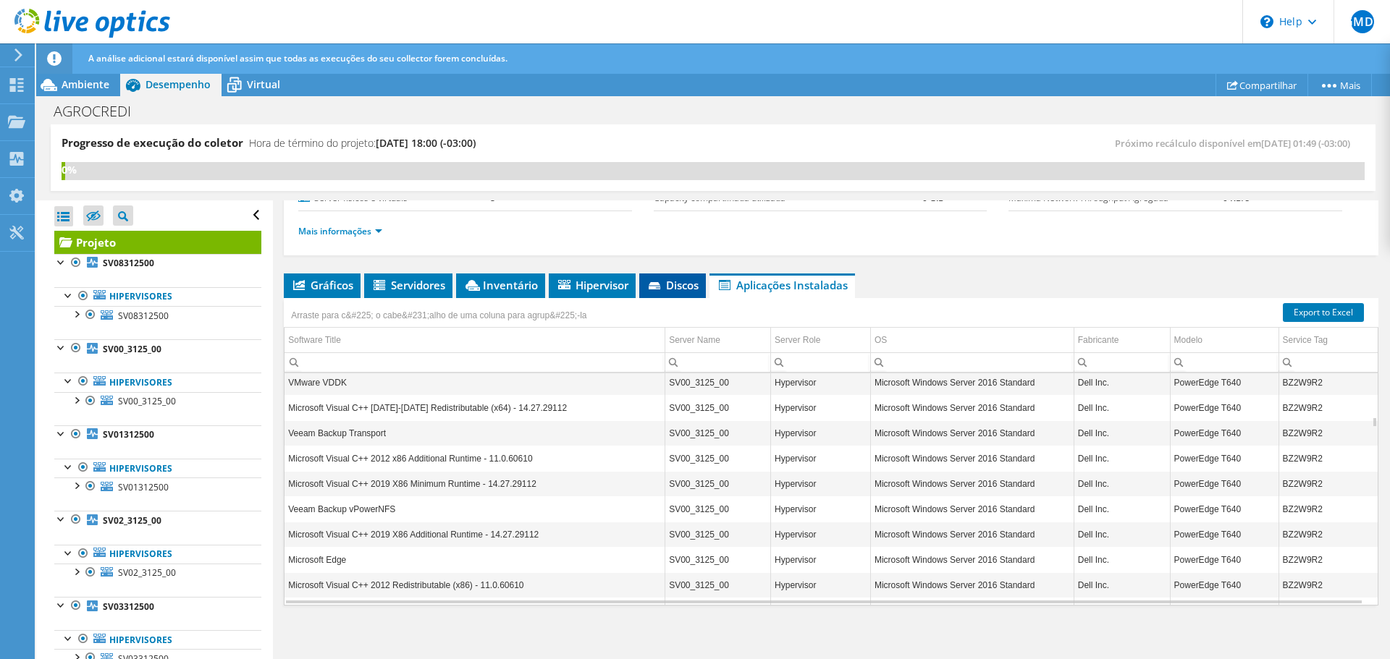
click at [671, 292] on span "Discos" at bounding box center [672, 285] width 52 height 14
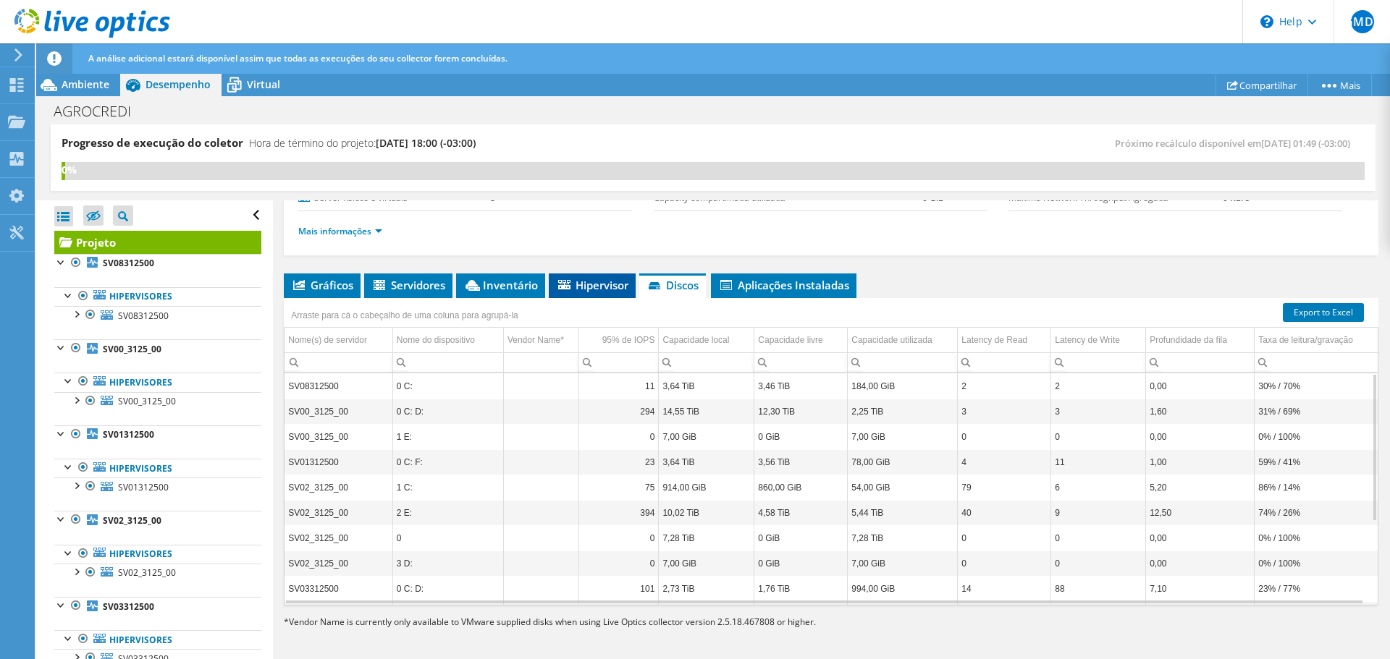
click at [565, 282] on icon at bounding box center [564, 284] width 12 height 9
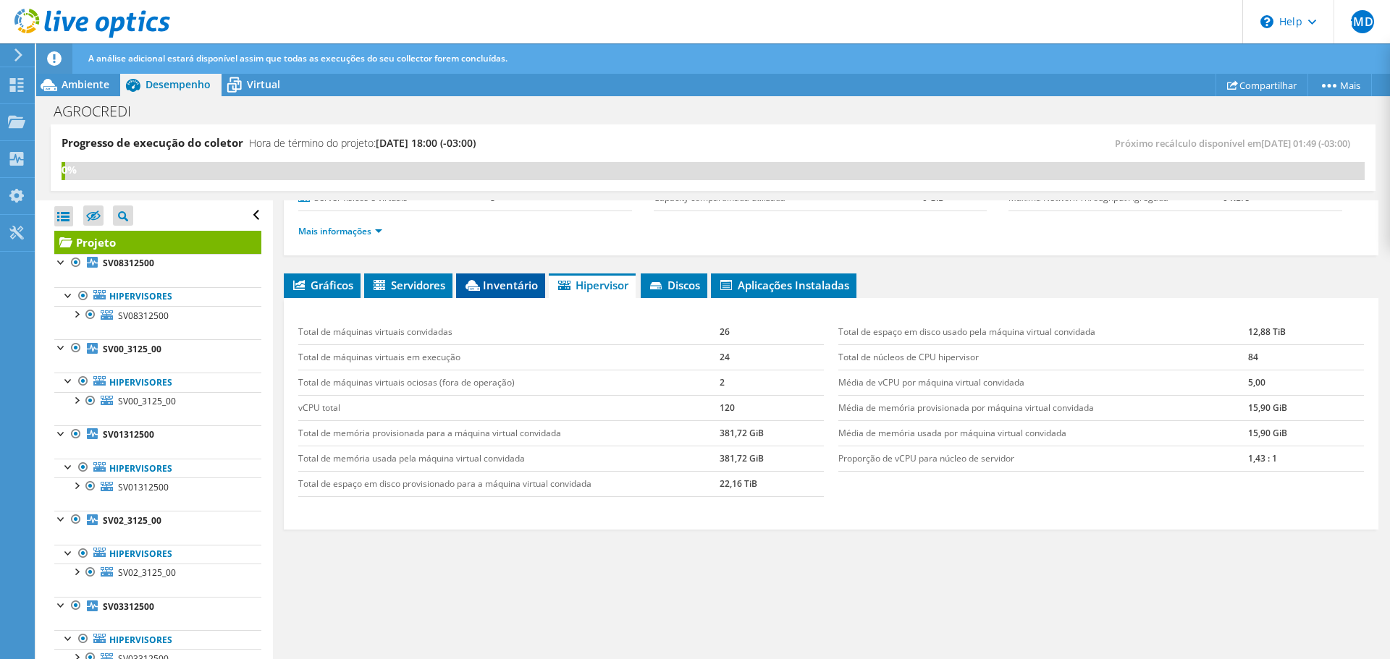
click at [480, 284] on icon at bounding box center [472, 285] width 14 height 11
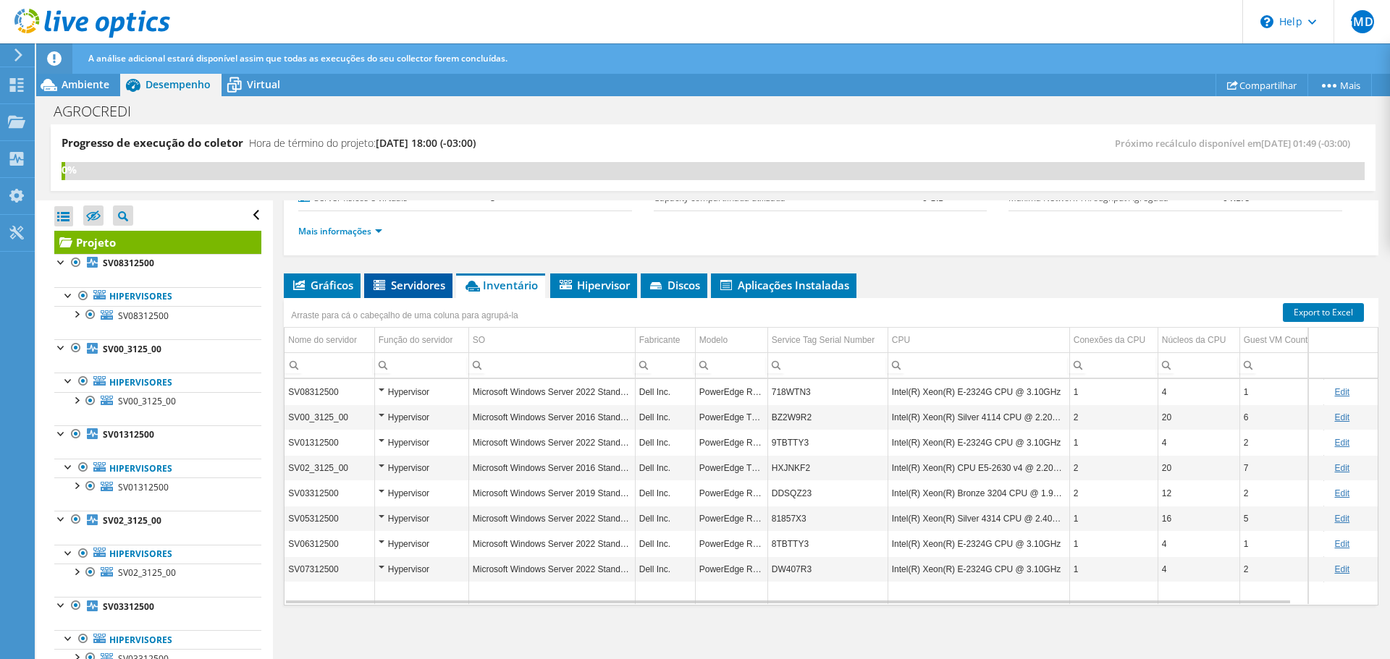
click at [418, 289] on span "Servidores" at bounding box center [408, 285] width 74 height 14
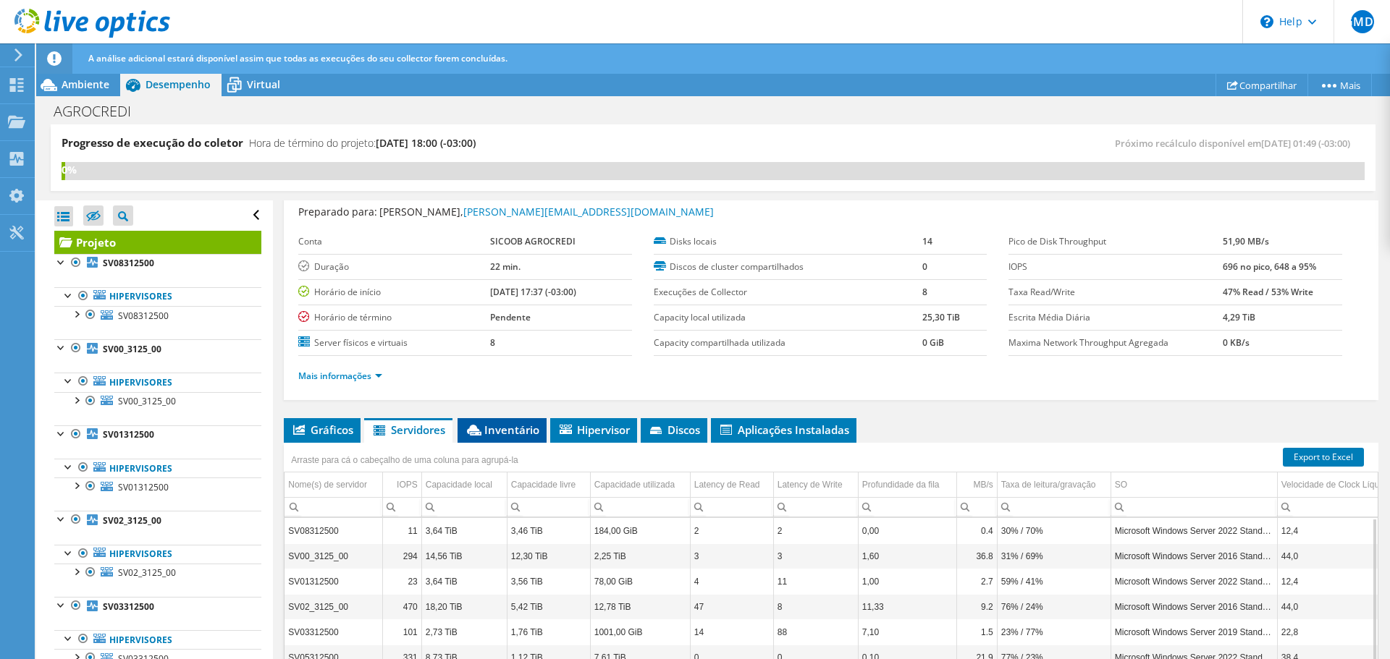
scroll to position [0, 0]
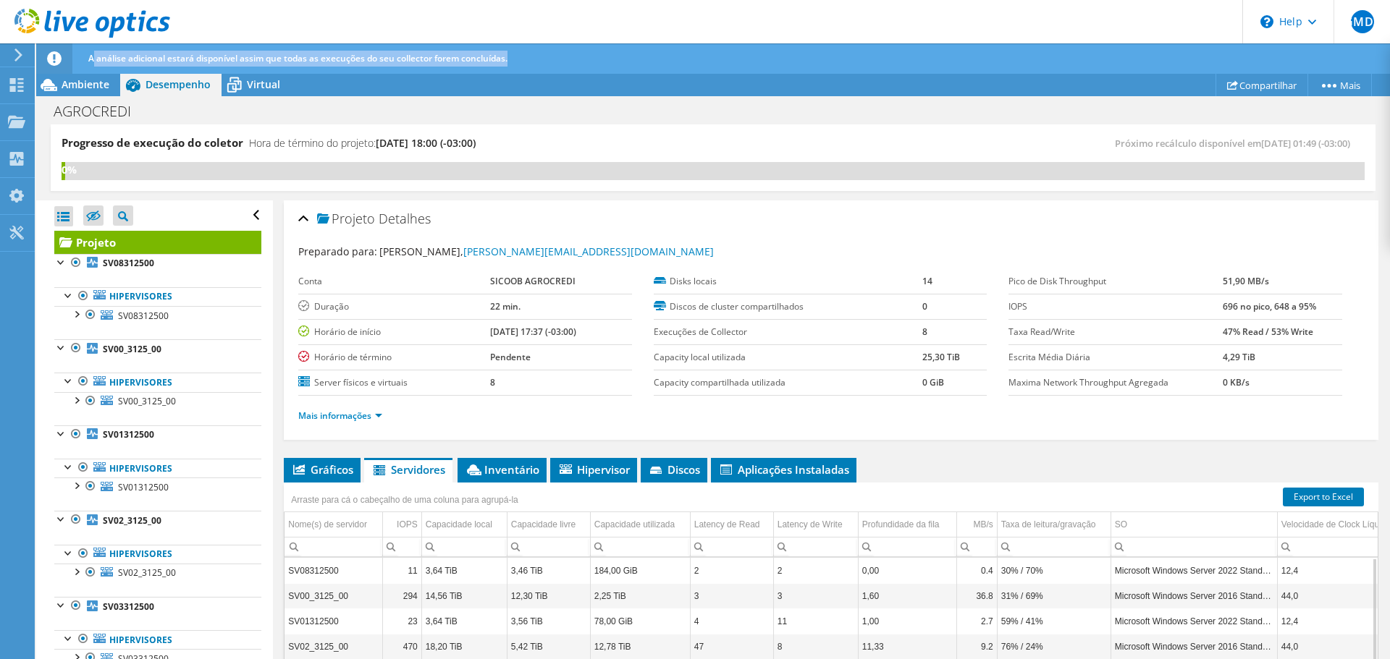
drag, startPoint x: 93, startPoint y: 61, endPoint x: 572, endPoint y: 62, distance: 478.4
click at [572, 62] on div "A análise adicional estará disponível assim que todas as execuções do seu colle…" at bounding box center [740, 58] width 1310 height 30
click at [593, 62] on div "A análise adicional estará disponível assim que todas as execuções do seu colle…" at bounding box center [740, 58] width 1310 height 30
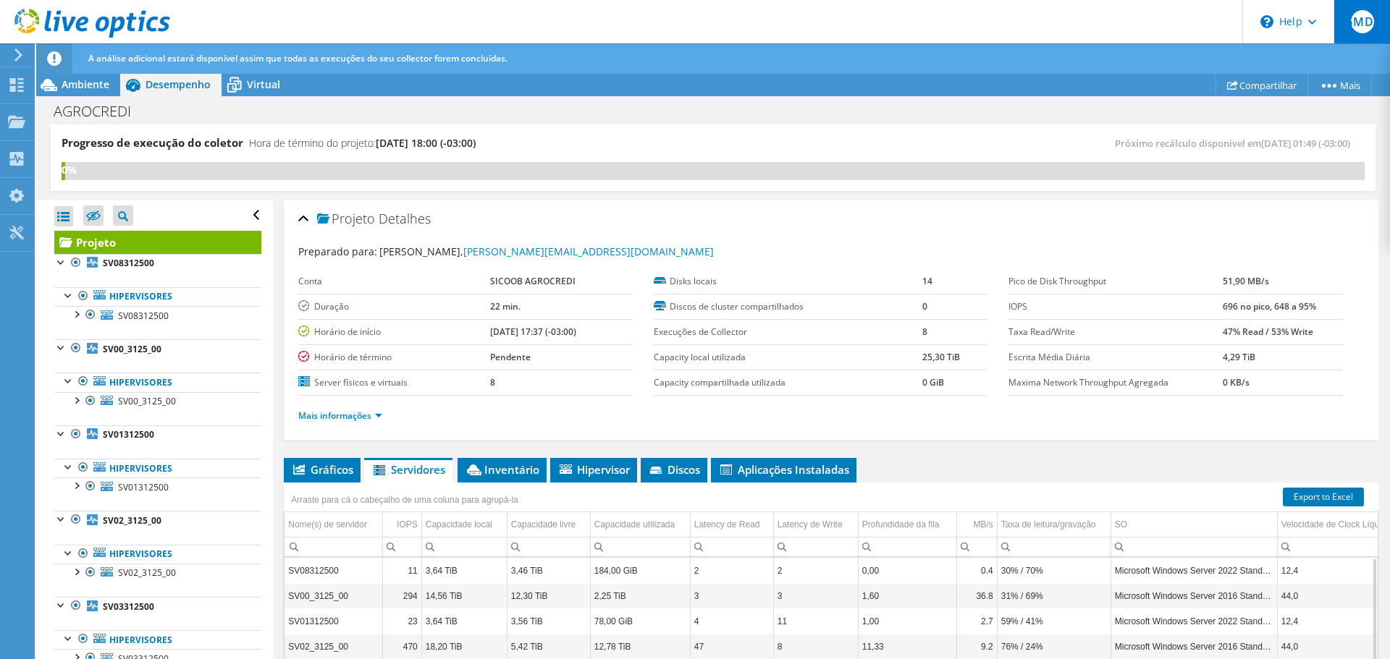
click at [1365, 12] on span "GMDS" at bounding box center [1361, 21] width 23 height 23
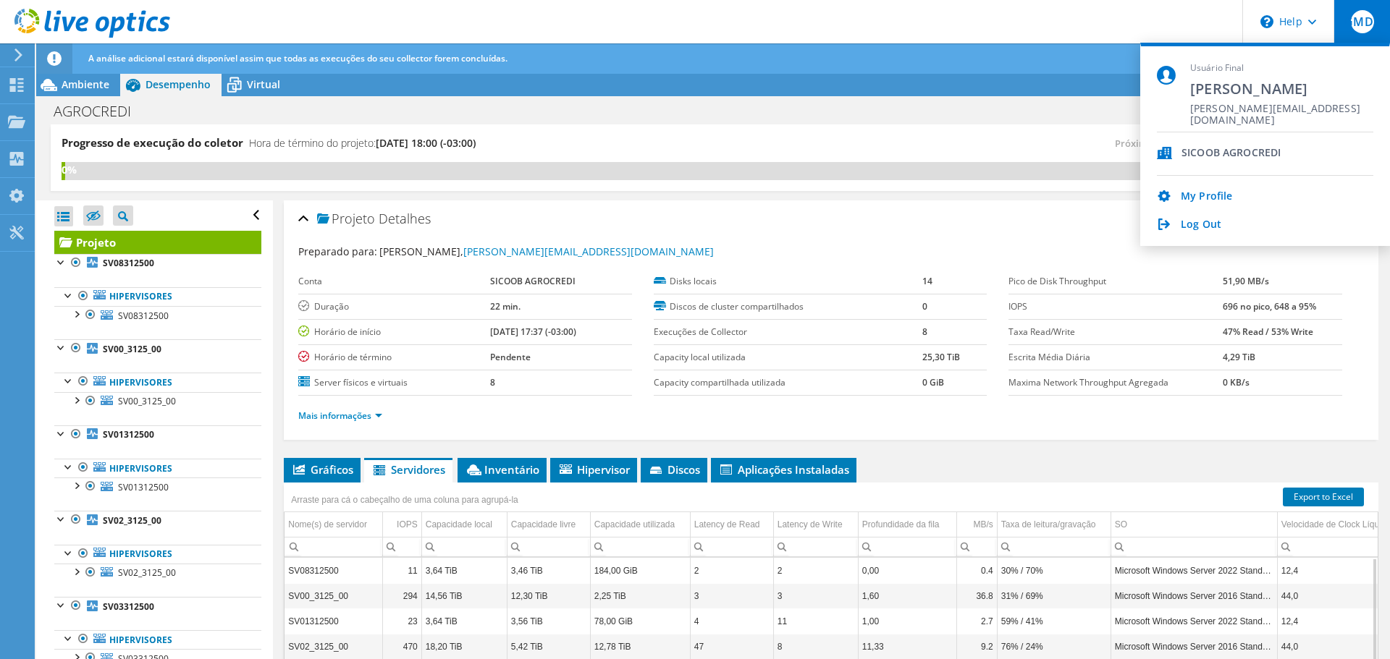
click at [660, 153] on div "Progresso de execução do coletor Hora de término do projeto: 10/21/2025, 18:00 …" at bounding box center [387, 148] width 651 height 27
